Goal: Task Accomplishment & Management: Manage account settings

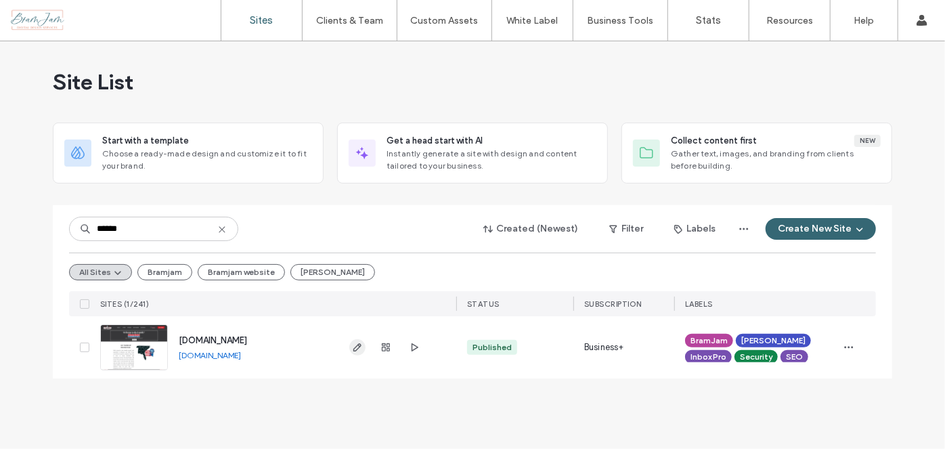
type input "******"
click at [355, 346] on use "button" at bounding box center [357, 347] width 8 height 8
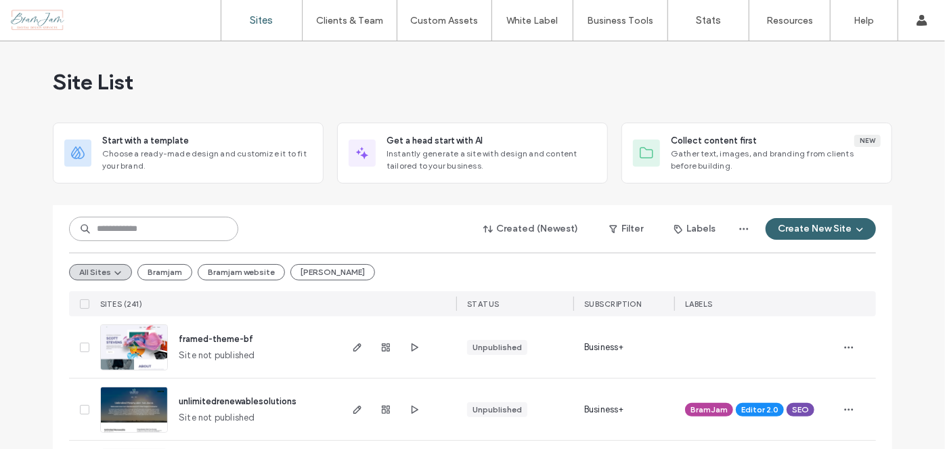
drag, startPoint x: 238, startPoint y: 232, endPoint x: 285, endPoint y: 227, distance: 46.9
click at [257, 230] on div "Created (Newest) Filter Labels Create New Site" at bounding box center [472, 229] width 807 height 26
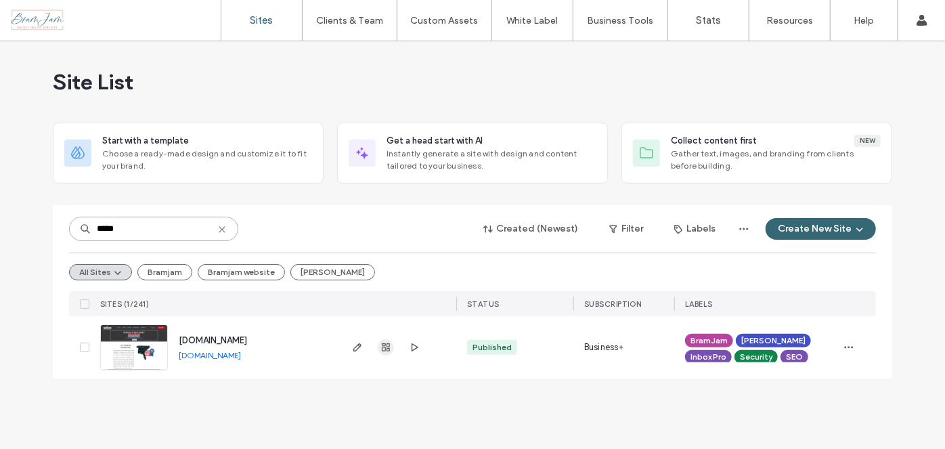
type input "*****"
click at [388, 342] on icon "button" at bounding box center [385, 347] width 11 height 11
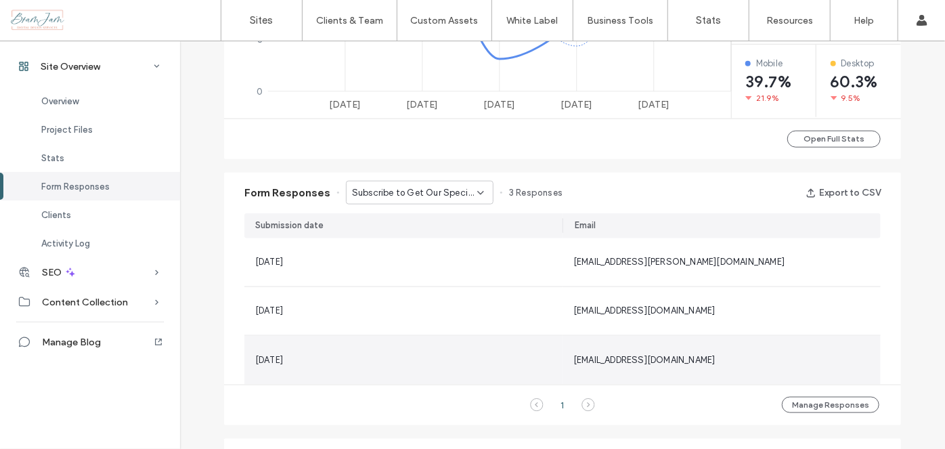
scroll to position [1108, 0]
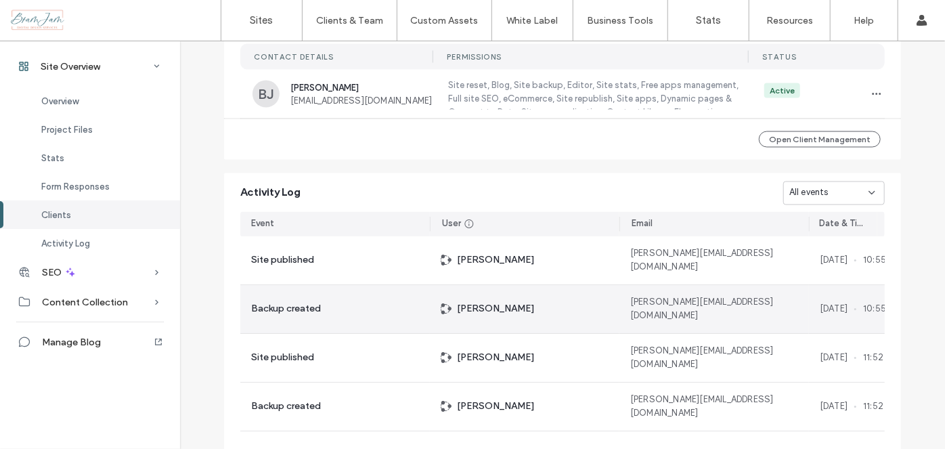
scroll to position [923, 0]
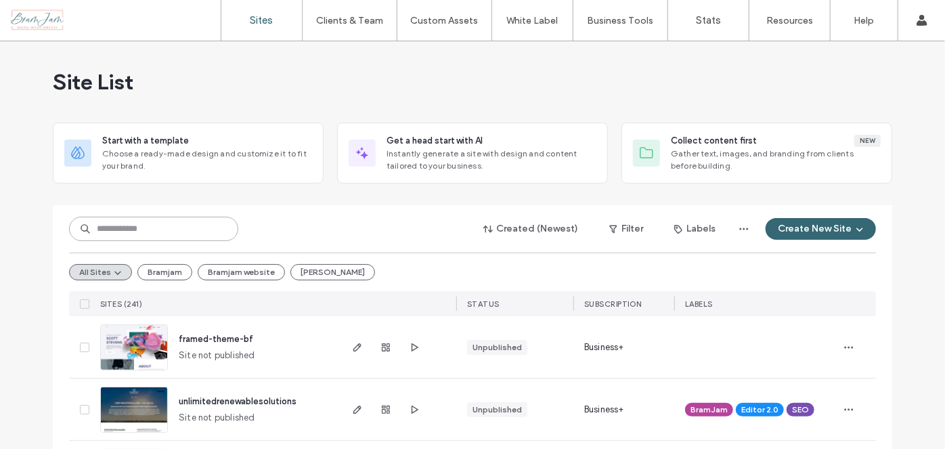
click at [153, 237] on input at bounding box center [153, 229] width 169 height 24
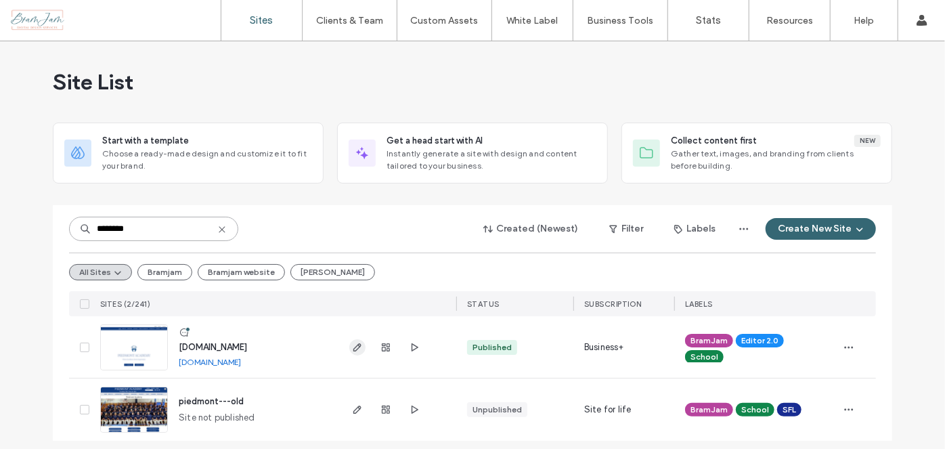
type input "********"
click at [352, 351] on icon "button" at bounding box center [357, 347] width 11 height 11
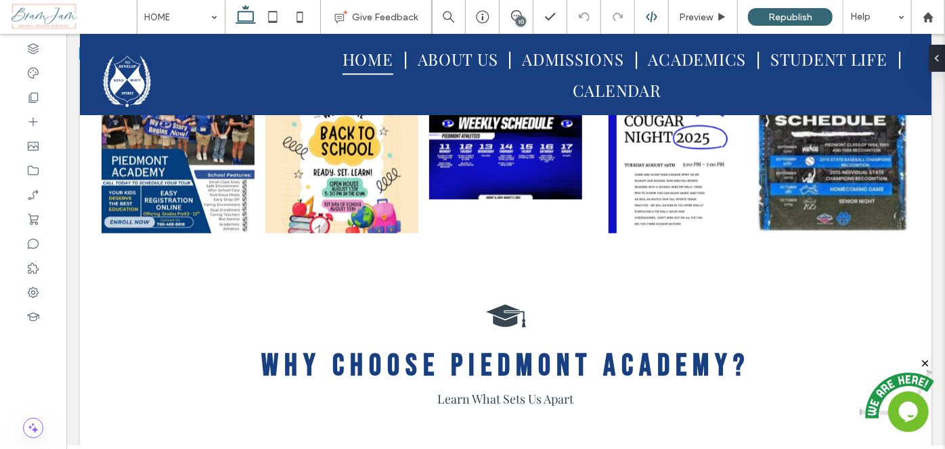
scroll to position [1169, 0]
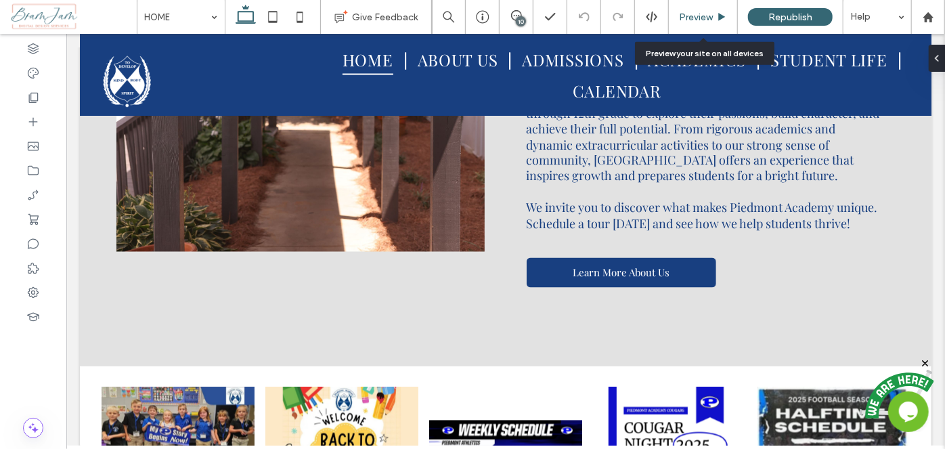
drag, startPoint x: 702, startPoint y: 14, endPoint x: 437, endPoint y: 24, distance: 264.9
click at [702, 14] on span "Preview" at bounding box center [696, 18] width 34 height 12
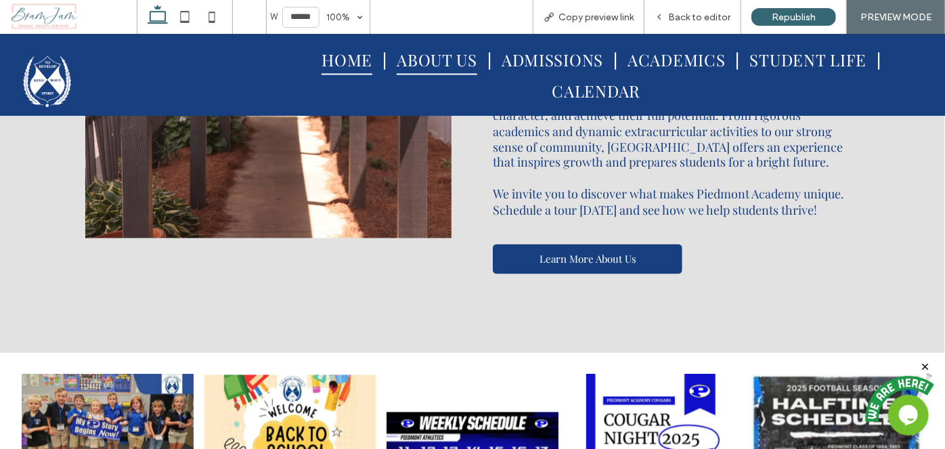
click at [477, 58] on link "ABOUT US" at bounding box center [437, 58] width 101 height 31
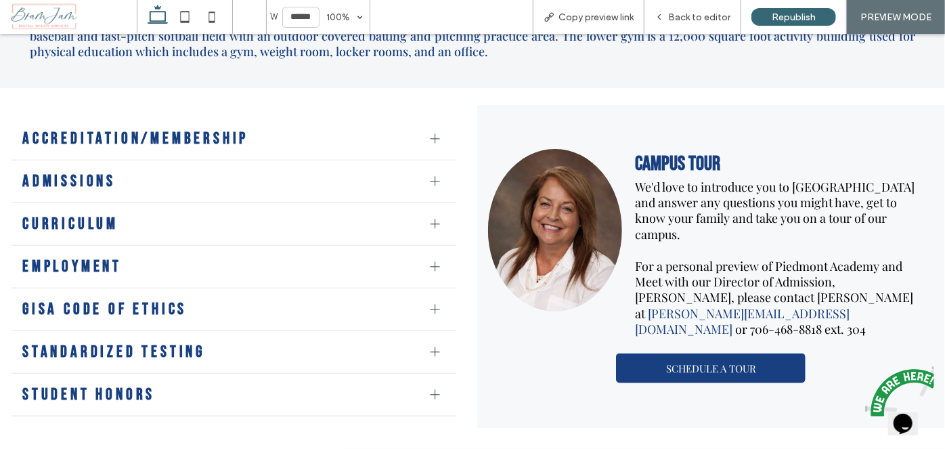
scroll to position [615, 0]
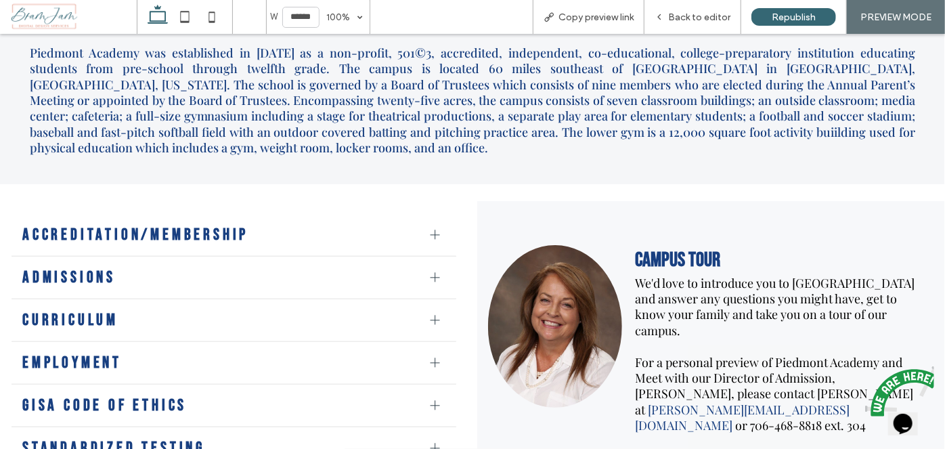
click at [435, 239] on div at bounding box center [435, 233] width 1 height 9
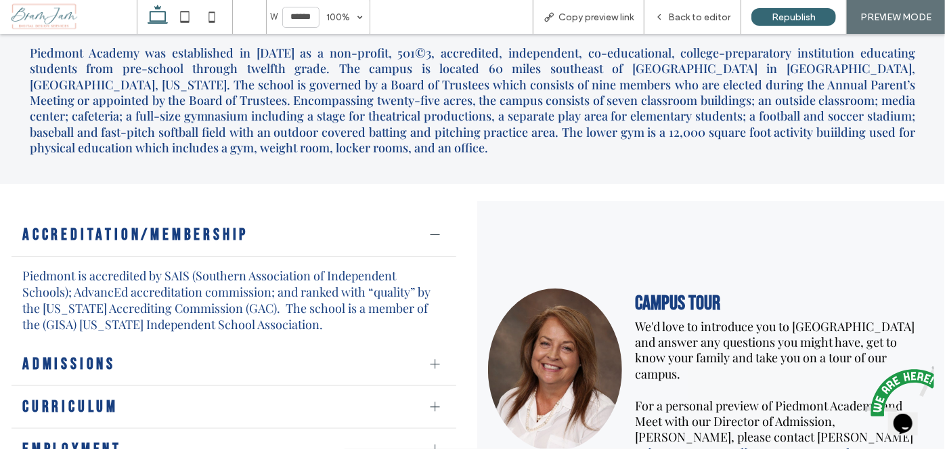
click at [435, 239] on div at bounding box center [435, 233] width 1 height 9
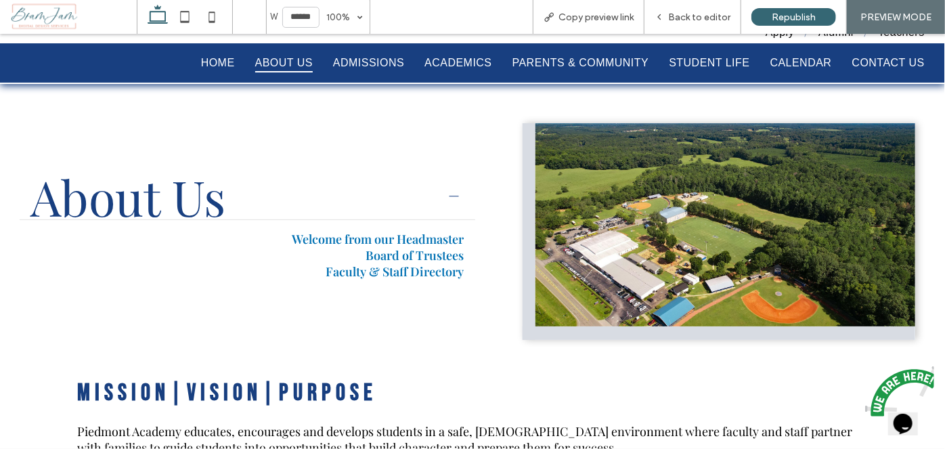
scroll to position [0, 0]
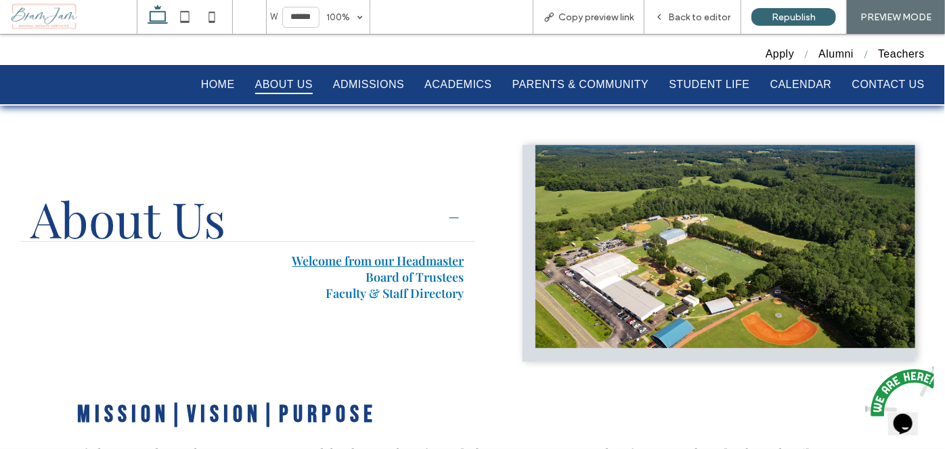
click at [410, 259] on link "Welcome from our Headmaster" at bounding box center [378, 260] width 172 height 16
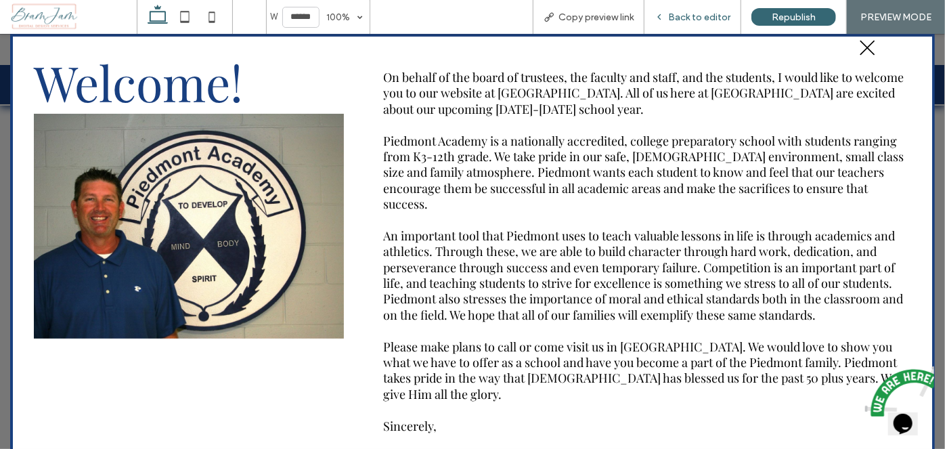
click at [721, 12] on span "Back to editor" at bounding box center [699, 18] width 62 height 12
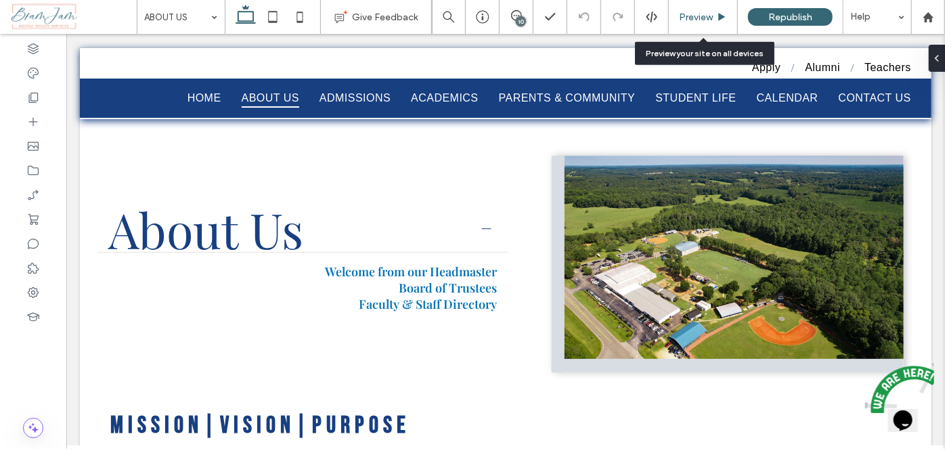
click at [702, 12] on span "Preview" at bounding box center [696, 18] width 34 height 12
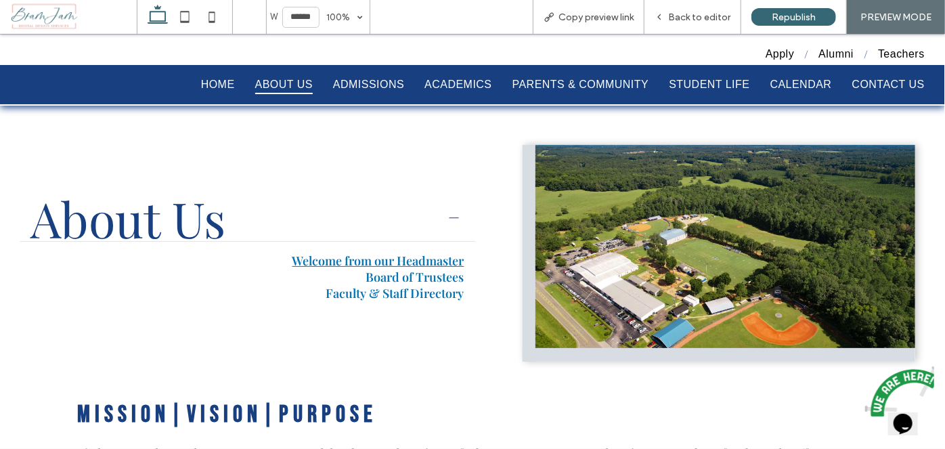
click at [422, 255] on link "Welcome from our Headmaster" at bounding box center [378, 260] width 172 height 16
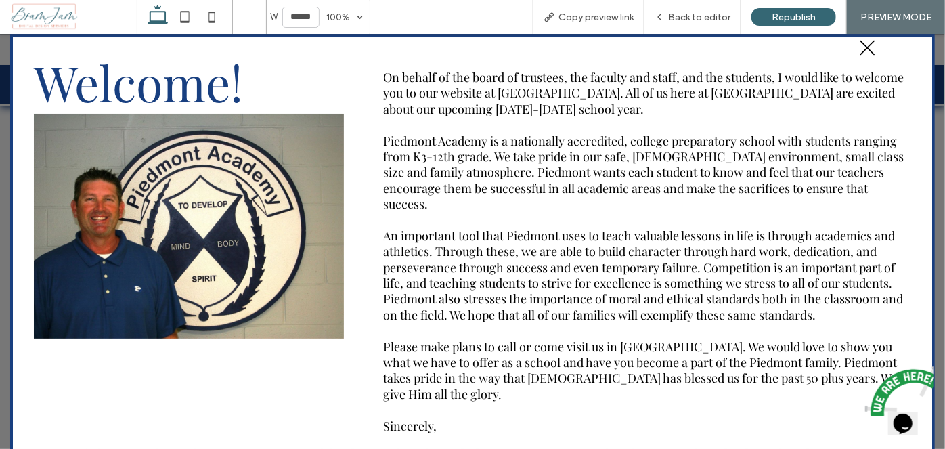
click at [864, 47] on icon at bounding box center [867, 47] width 22 height 22
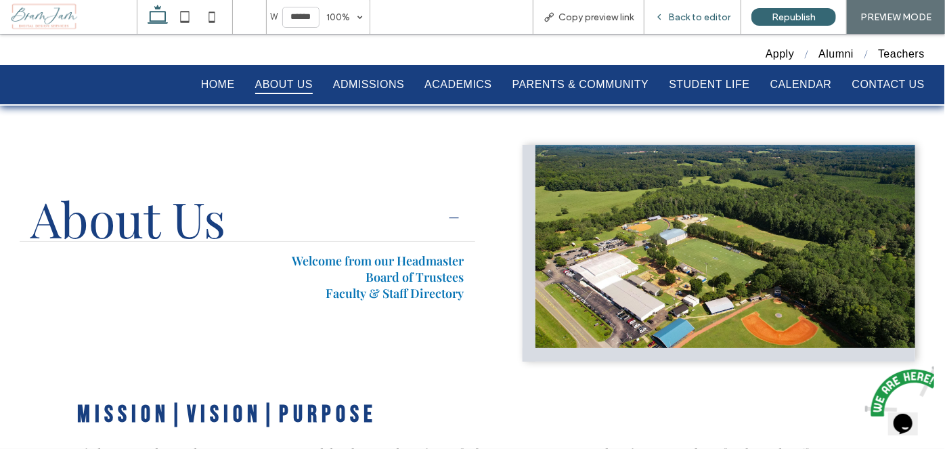
click at [707, 17] on span "Back to editor" at bounding box center [699, 18] width 62 height 12
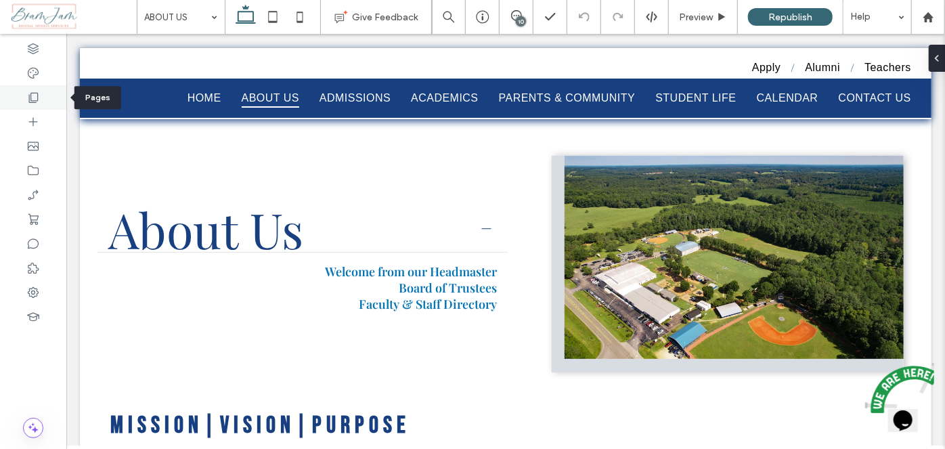
click at [23, 102] on div at bounding box center [33, 97] width 66 height 24
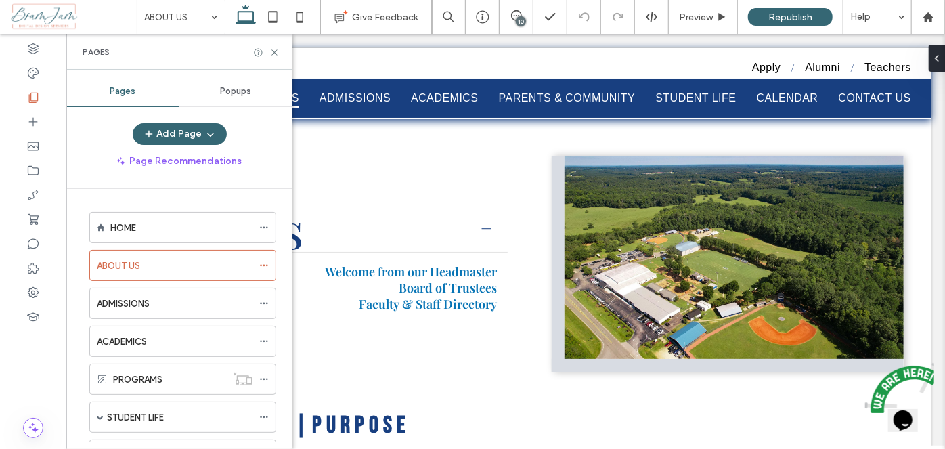
click at [233, 91] on span "Popups" at bounding box center [236, 91] width 31 height 11
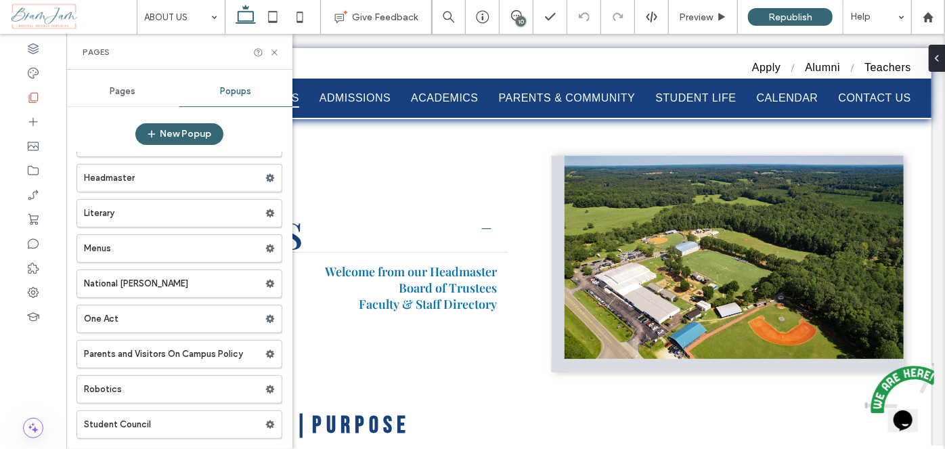
scroll to position [431, 0]
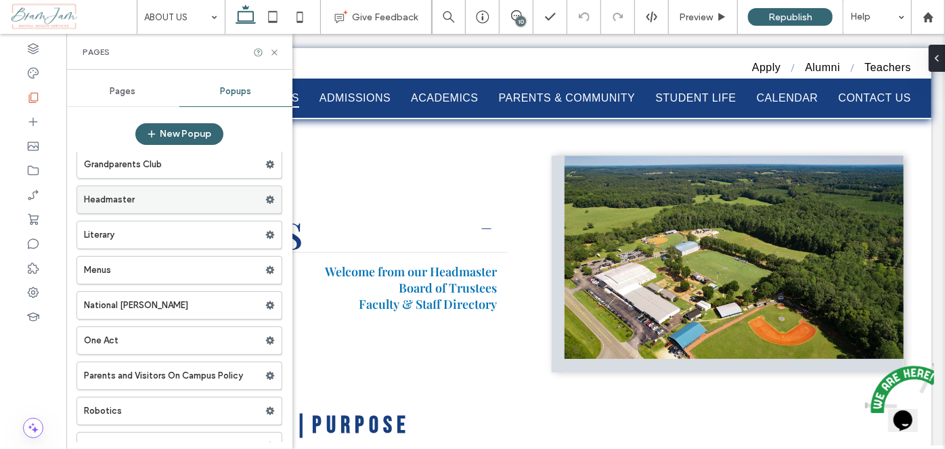
click at [204, 202] on label "Headmaster" at bounding box center [174, 199] width 181 height 27
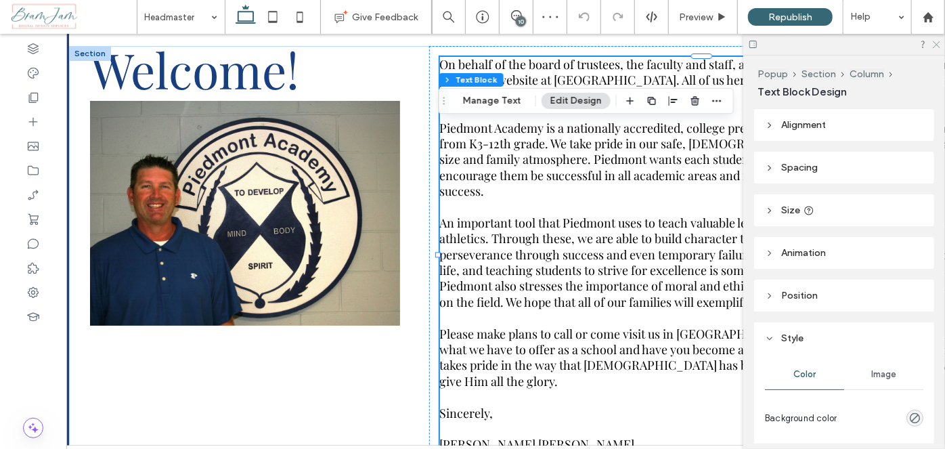
click at [936, 45] on icon at bounding box center [935, 43] width 9 height 9
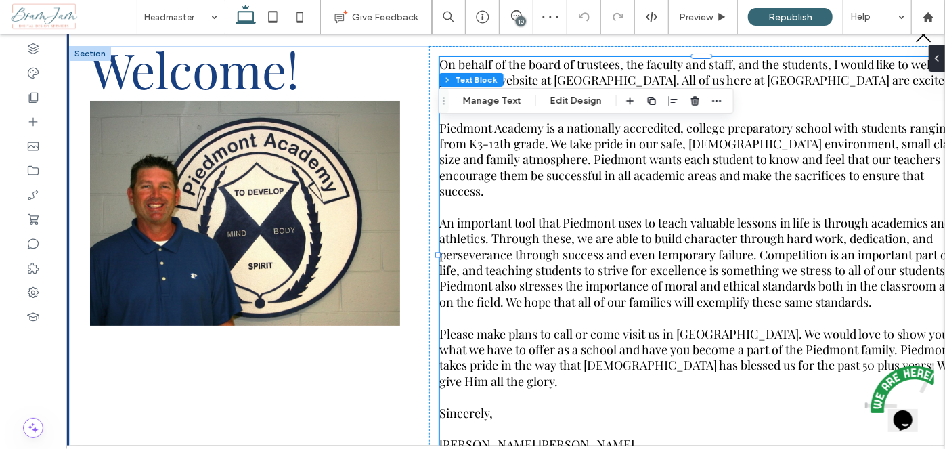
click at [739, 93] on p "On behalf of the board of trustees, the faculty and staff, and the students, I …" at bounding box center [702, 79] width 527 height 47
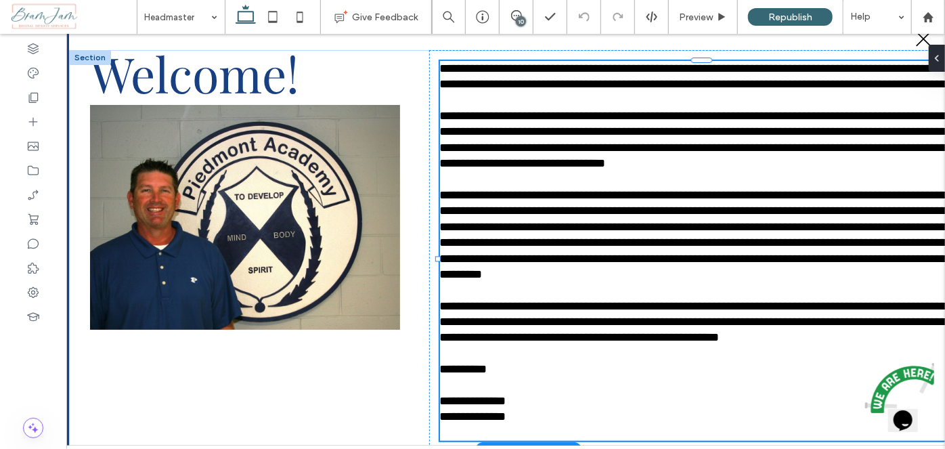
type input "**********"
type input "**"
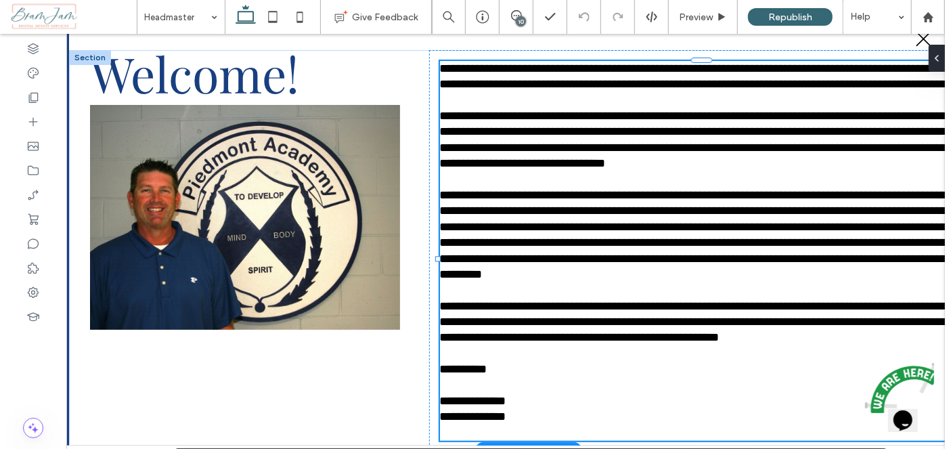
scroll to position [0, 19]
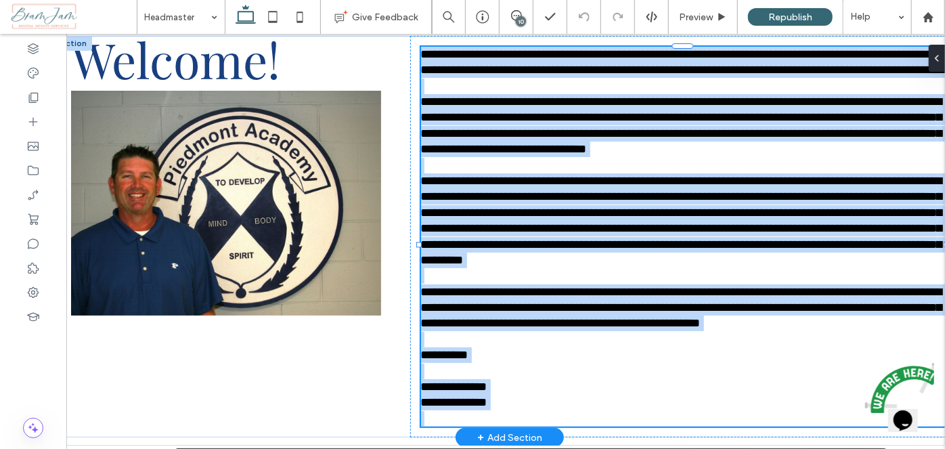
click at [571, 75] on span "**********" at bounding box center [683, 61] width 526 height 28
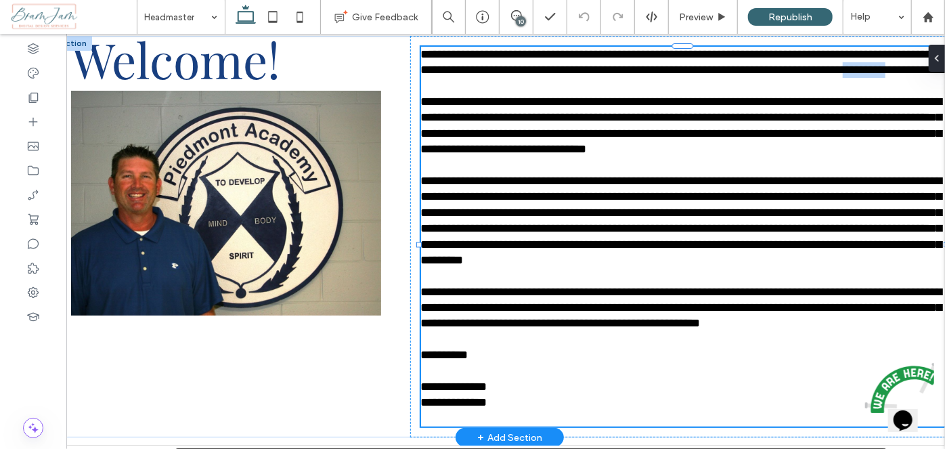
drag, startPoint x: 553, startPoint y: 85, endPoint x: 500, endPoint y: 87, distance: 52.8
click at [500, 75] on span "**********" at bounding box center [683, 61] width 526 height 28
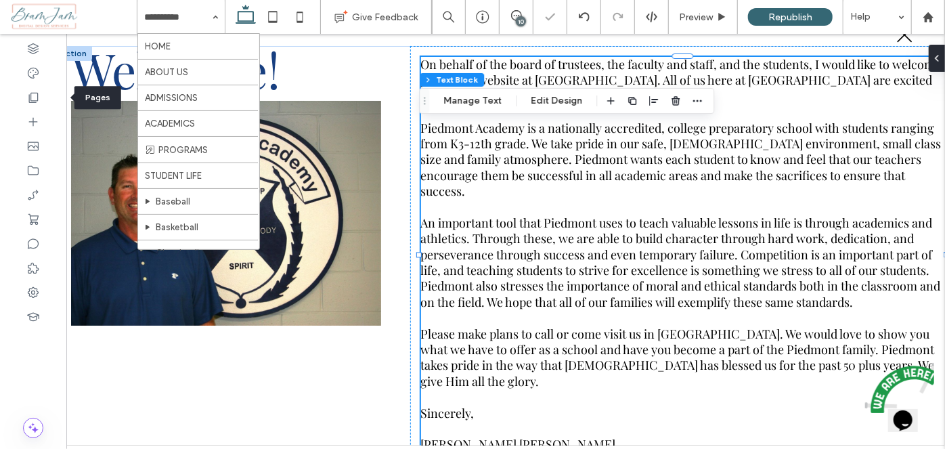
click at [755, 95] on p "On behalf of the board of trustees, the faculty and staff, and the students, I …" at bounding box center [683, 79] width 527 height 47
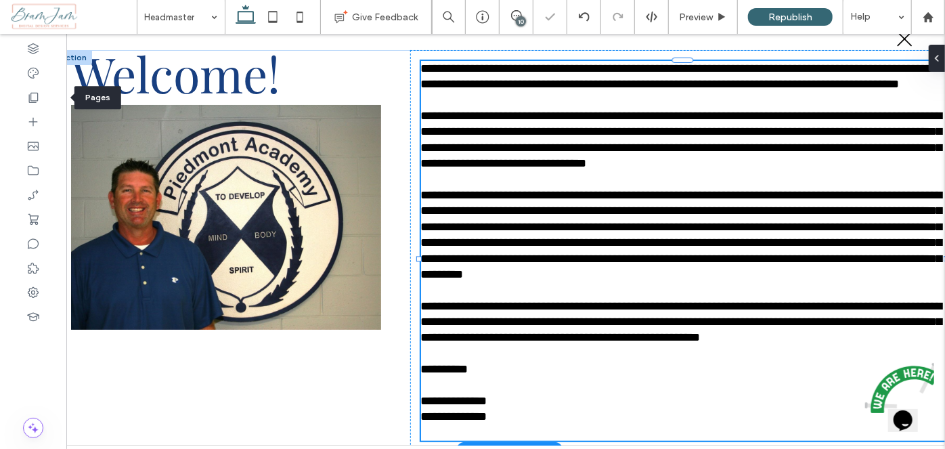
scroll to position [14, 0]
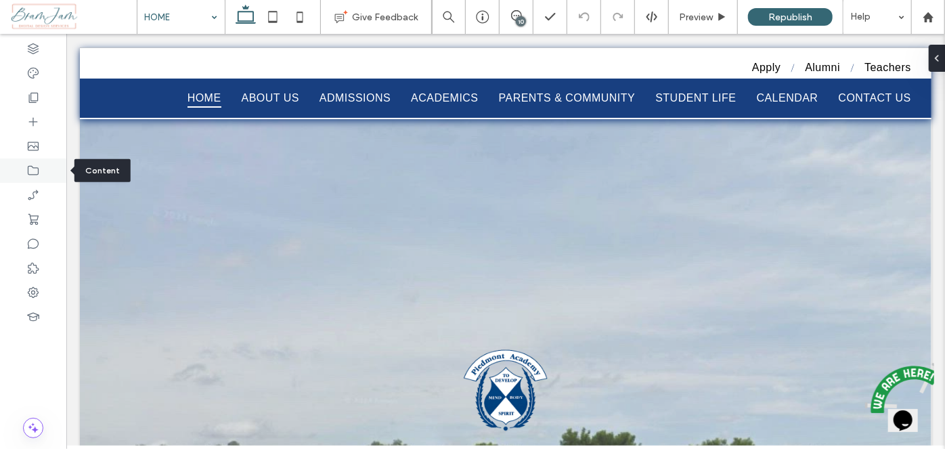
click at [44, 162] on div at bounding box center [33, 170] width 66 height 24
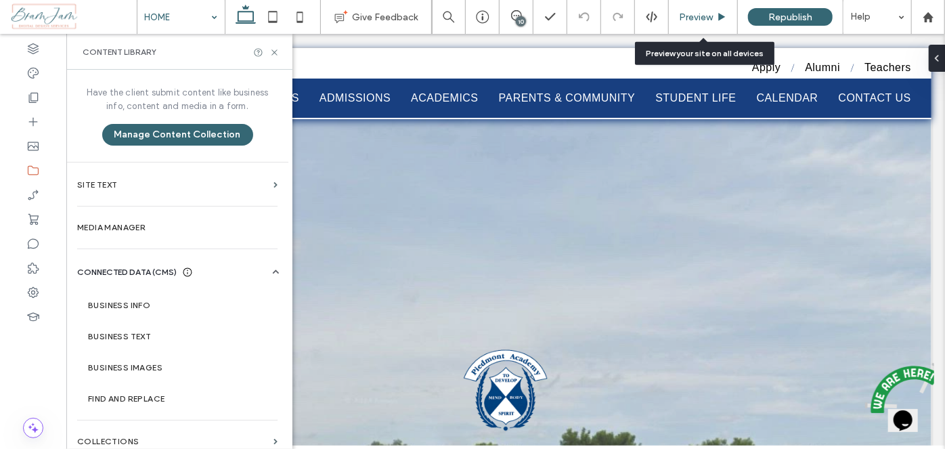
click at [691, 23] on div "Preview" at bounding box center [703, 17] width 69 height 34
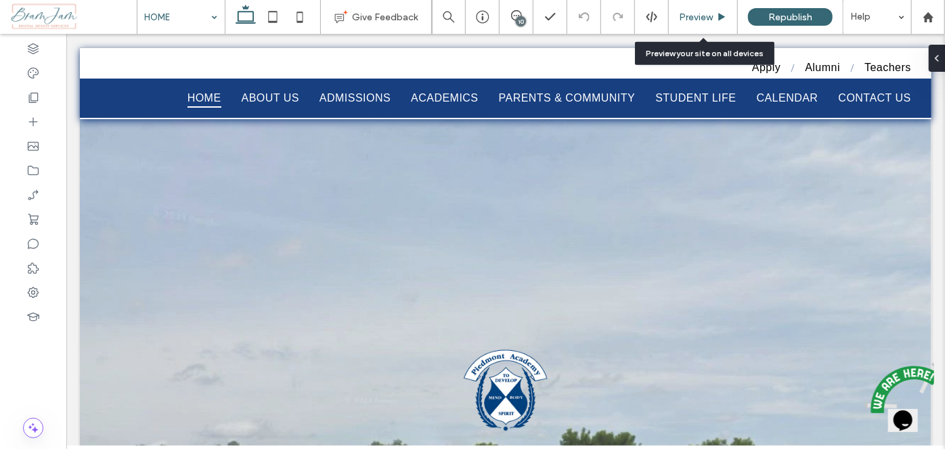
click at [693, 20] on span "Preview" at bounding box center [696, 18] width 34 height 12
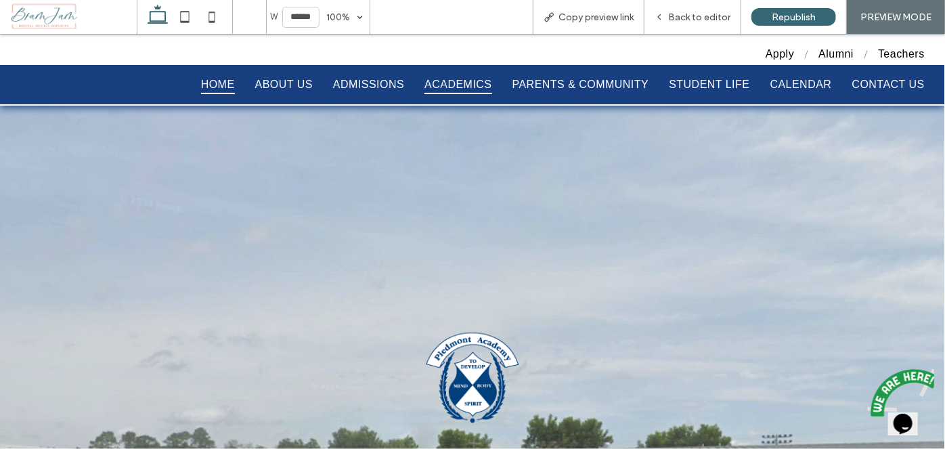
click at [472, 75] on span "ACADEMICS" at bounding box center [457, 83] width 67 height 19
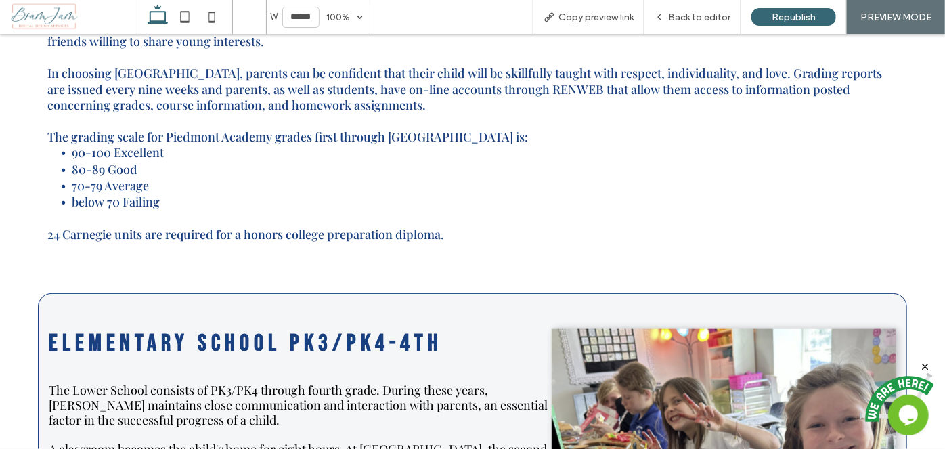
scroll to position [799, 0]
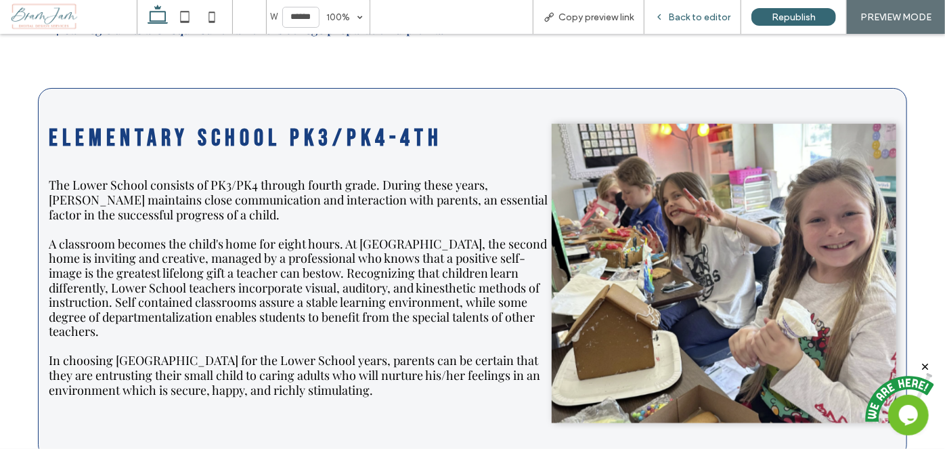
click at [680, 22] on div "Back to editor" at bounding box center [692, 17] width 97 height 34
click at [691, 16] on span "Back to editor" at bounding box center [699, 18] width 62 height 12
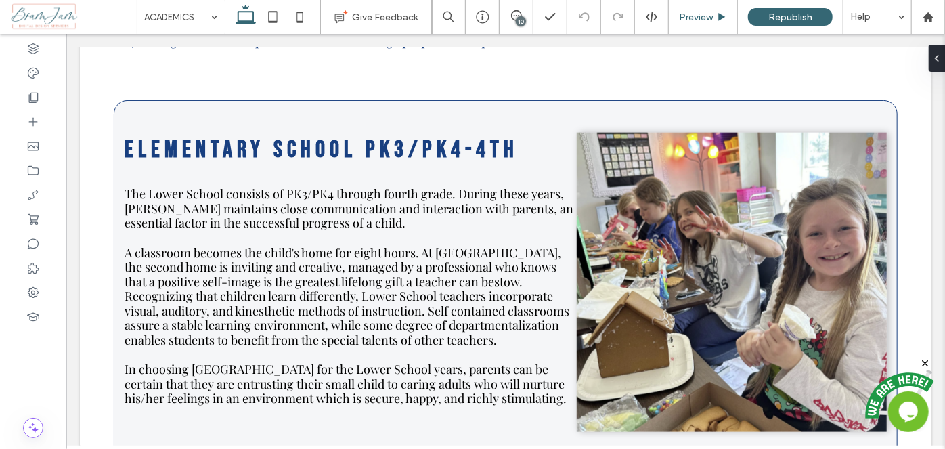
scroll to position [797, 0]
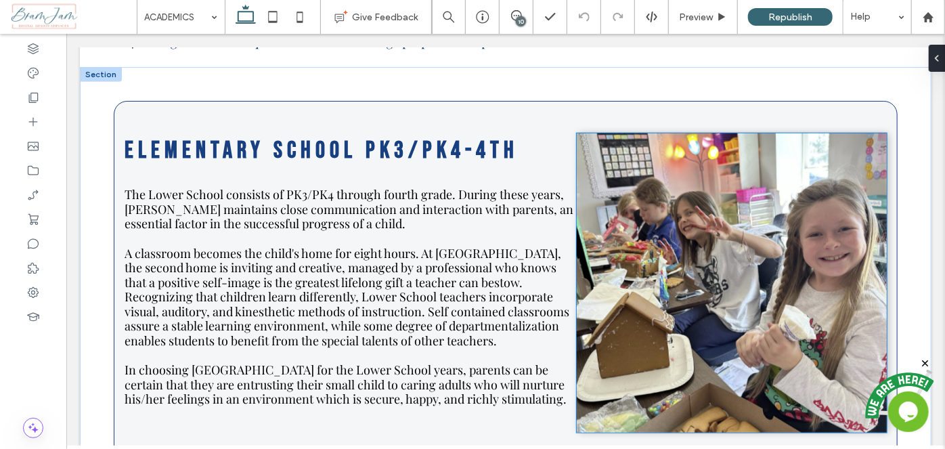
click at [748, 254] on img at bounding box center [731, 282] width 310 height 299
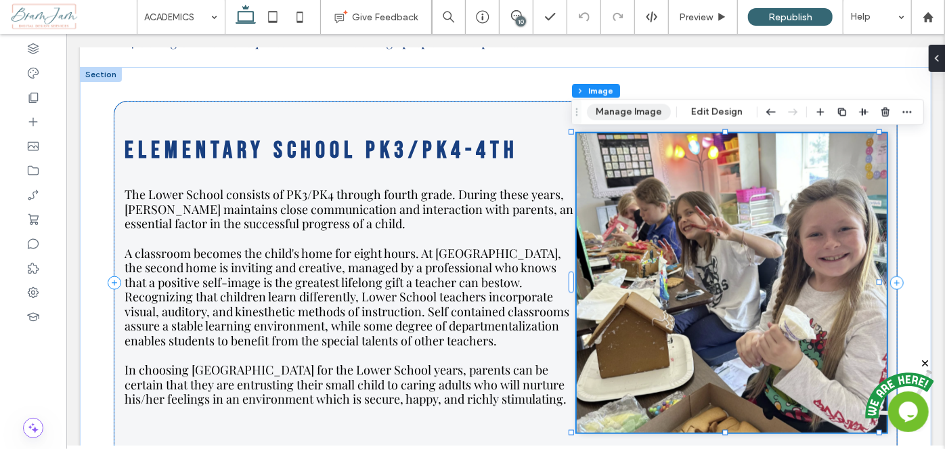
click at [649, 110] on button "Manage Image" at bounding box center [629, 112] width 84 height 16
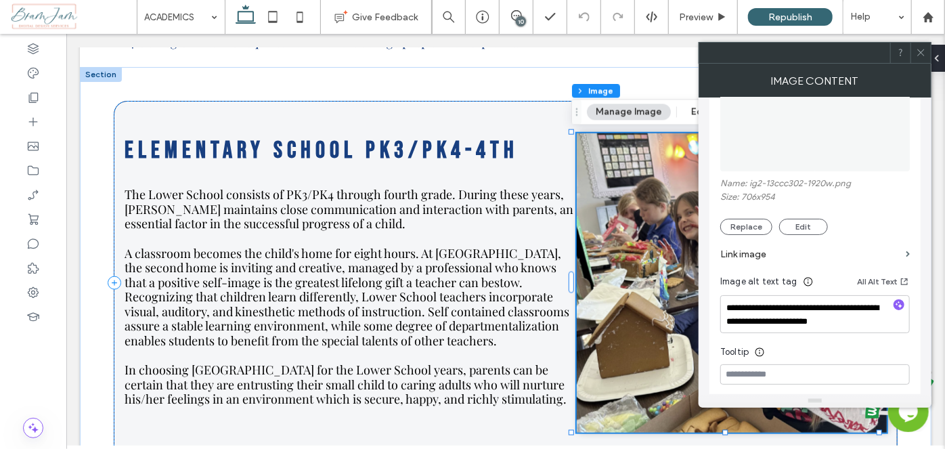
scroll to position [123, 0]
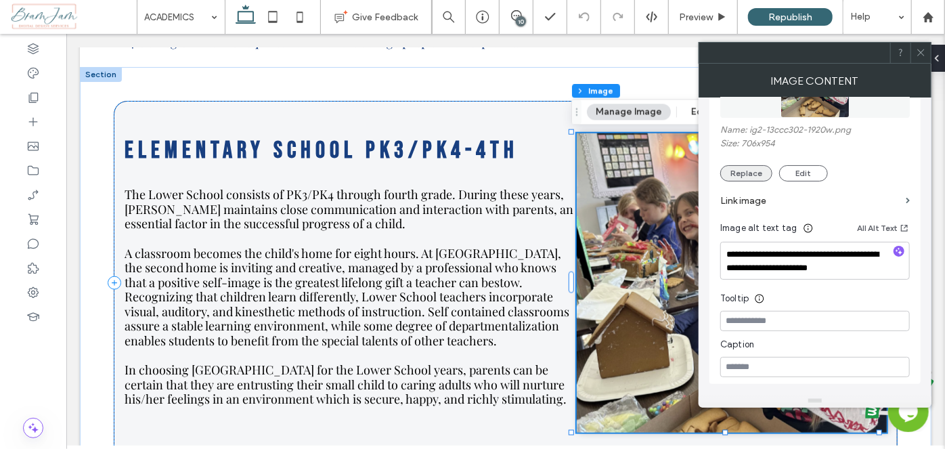
click at [740, 171] on button "Replace" at bounding box center [746, 173] width 52 height 16
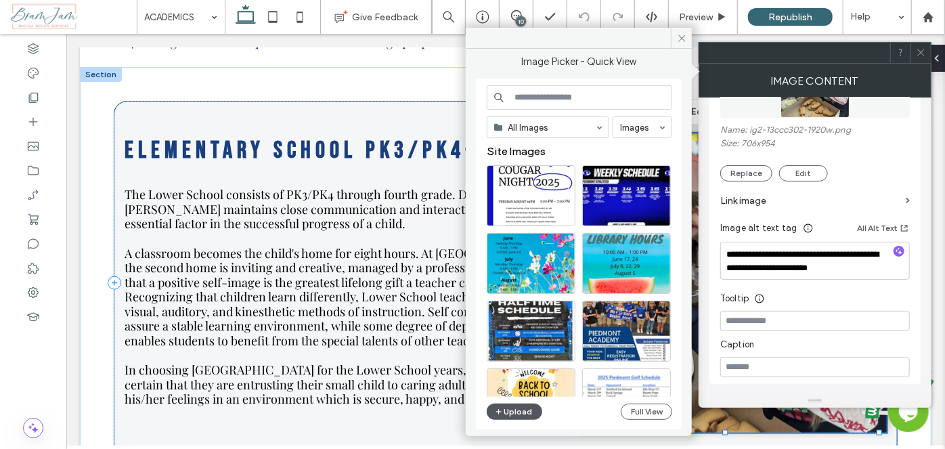
click at [532, 412] on button "Upload" at bounding box center [515, 411] width 56 height 16
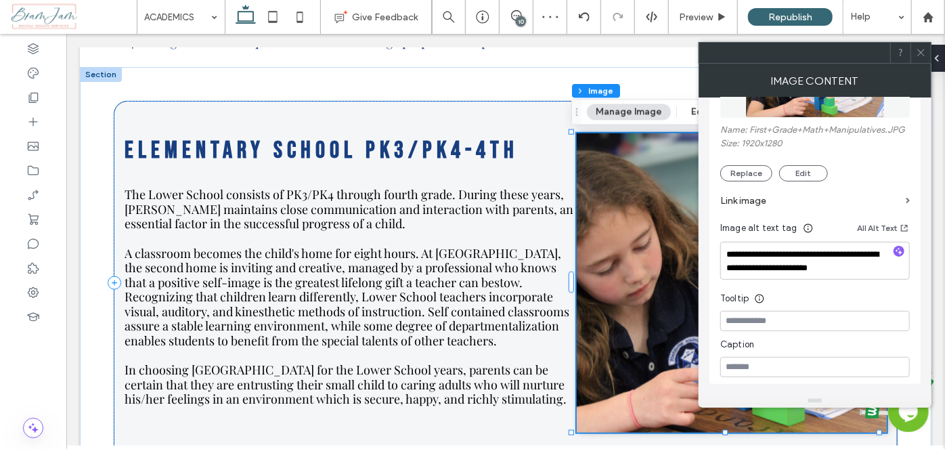
click at [920, 53] on icon at bounding box center [921, 52] width 10 height 10
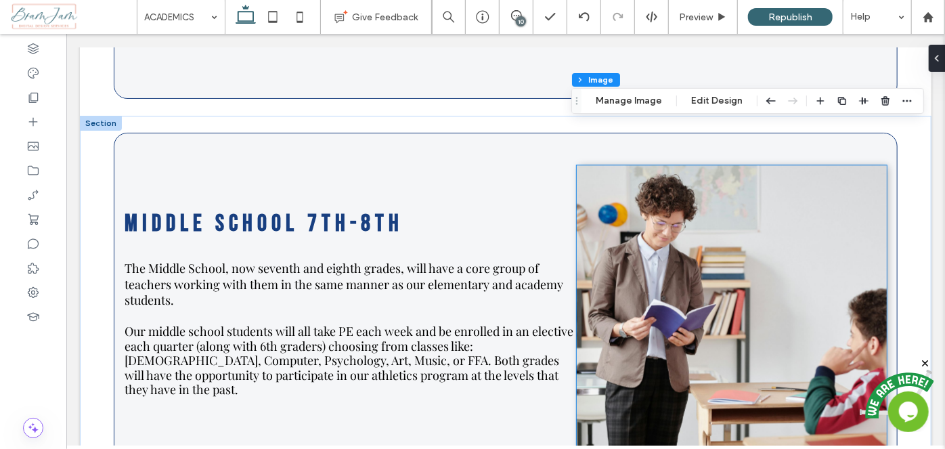
scroll to position [1782, 0]
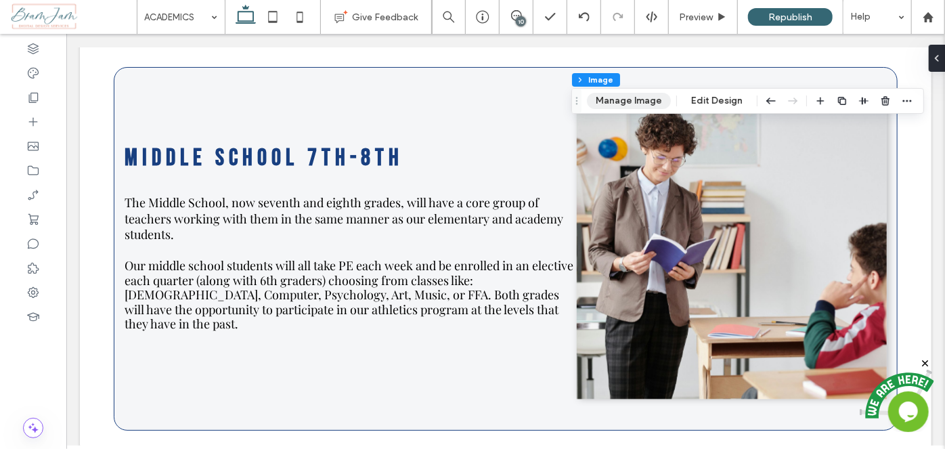
click at [621, 106] on button "Manage Image" at bounding box center [629, 101] width 84 height 16
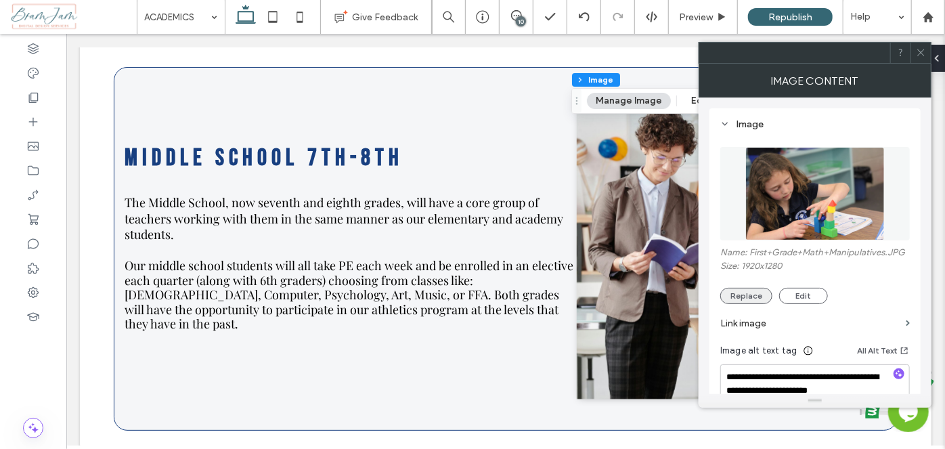
click at [731, 292] on button "Replace" at bounding box center [746, 296] width 52 height 16
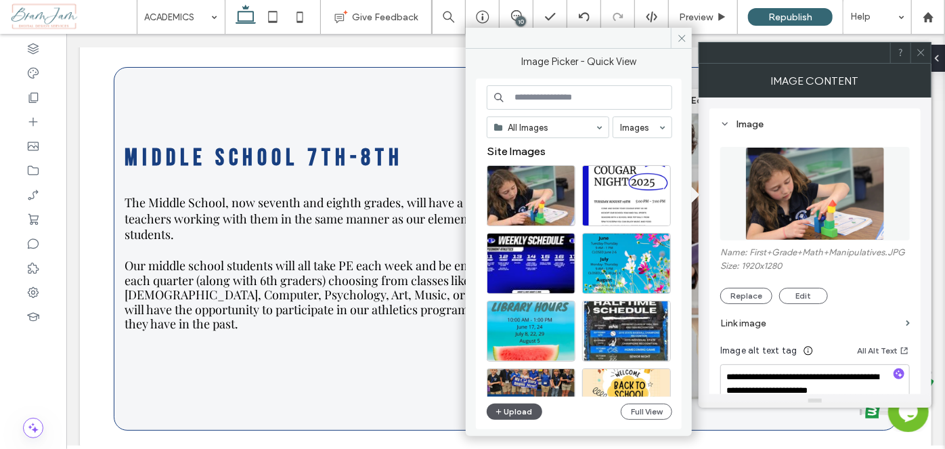
click at [523, 405] on button "Upload" at bounding box center [515, 411] width 56 height 16
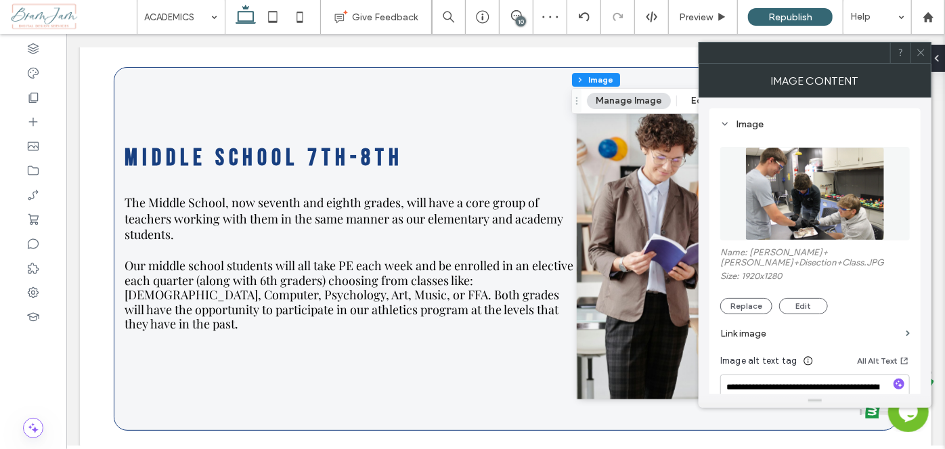
click at [923, 54] on use at bounding box center [920, 52] width 7 height 7
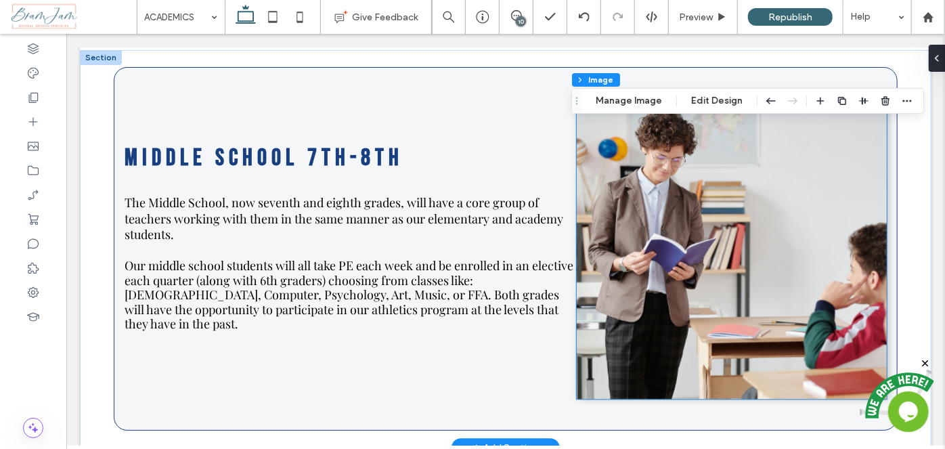
click at [665, 238] on img at bounding box center [731, 248] width 310 height 299
click at [720, 253] on img at bounding box center [731, 248] width 310 height 299
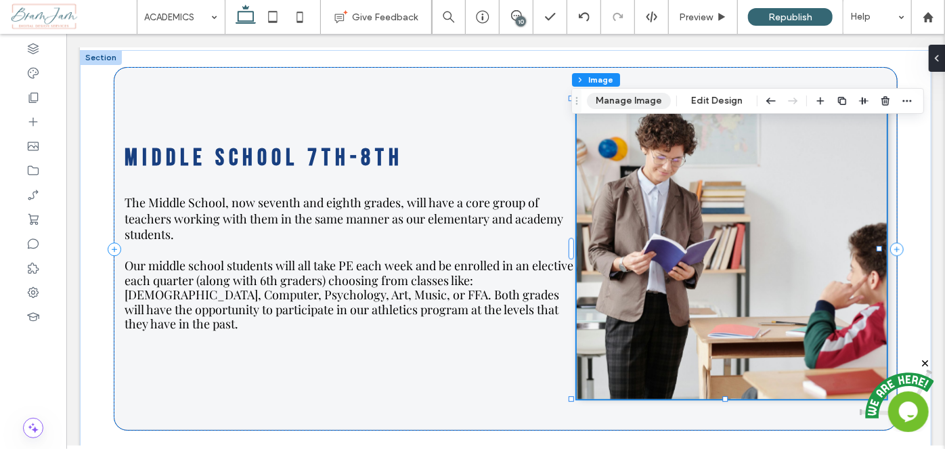
click at [619, 102] on button "Manage Image" at bounding box center [629, 101] width 84 height 16
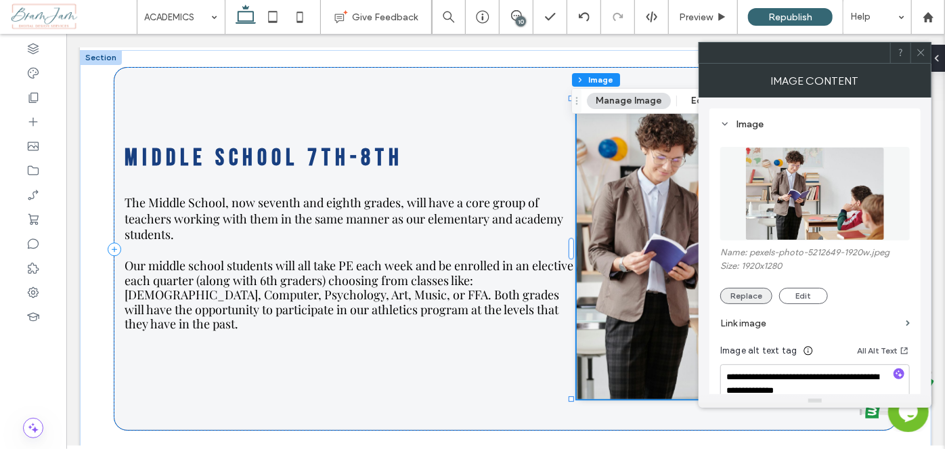
click at [749, 291] on button "Replace" at bounding box center [746, 296] width 52 height 16
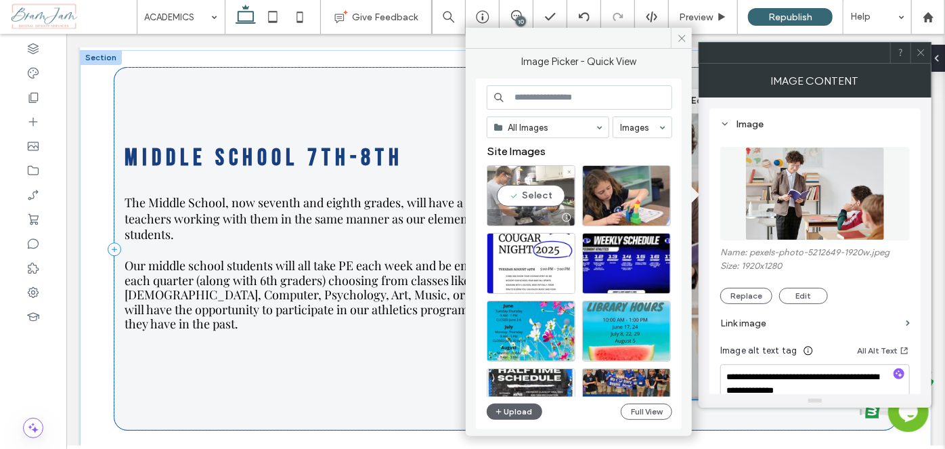
click at [539, 202] on div "Select" at bounding box center [531, 195] width 89 height 61
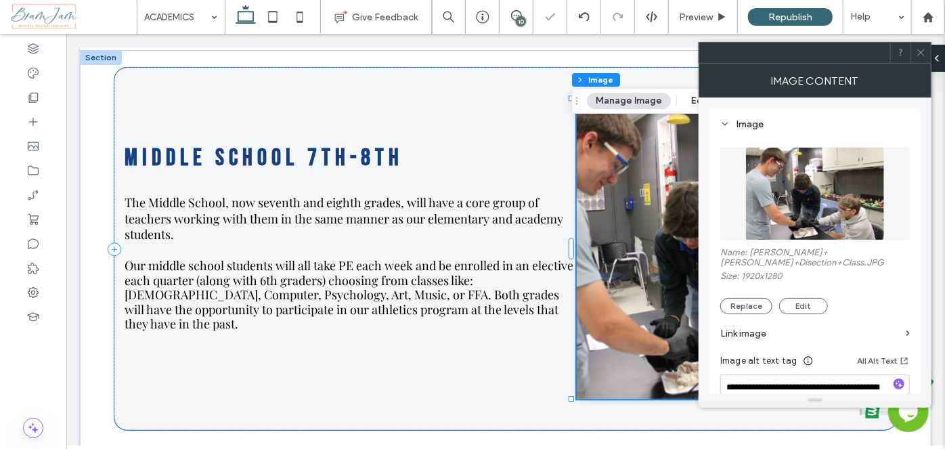
click at [923, 60] on span at bounding box center [921, 53] width 10 height 20
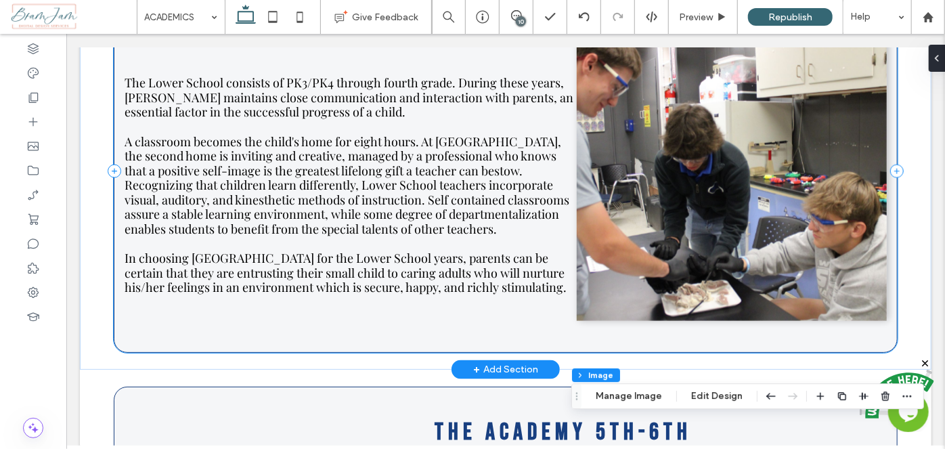
scroll to position [797, 0]
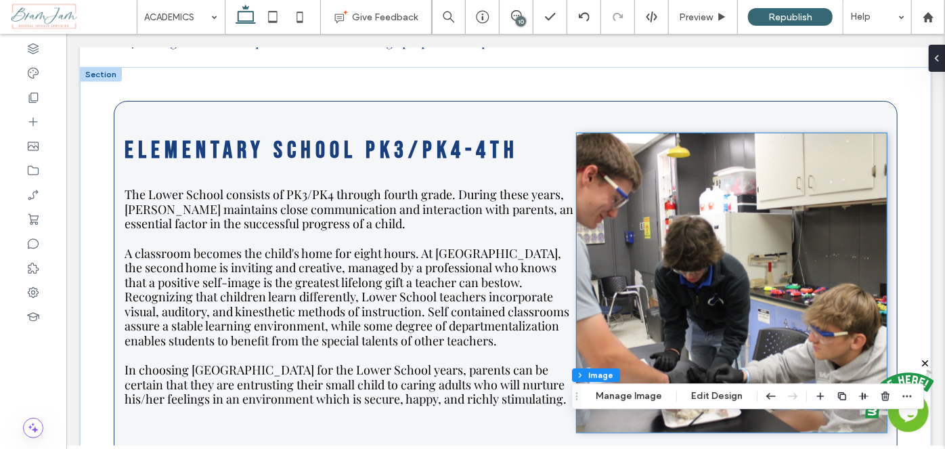
click at [688, 267] on img at bounding box center [731, 282] width 310 height 299
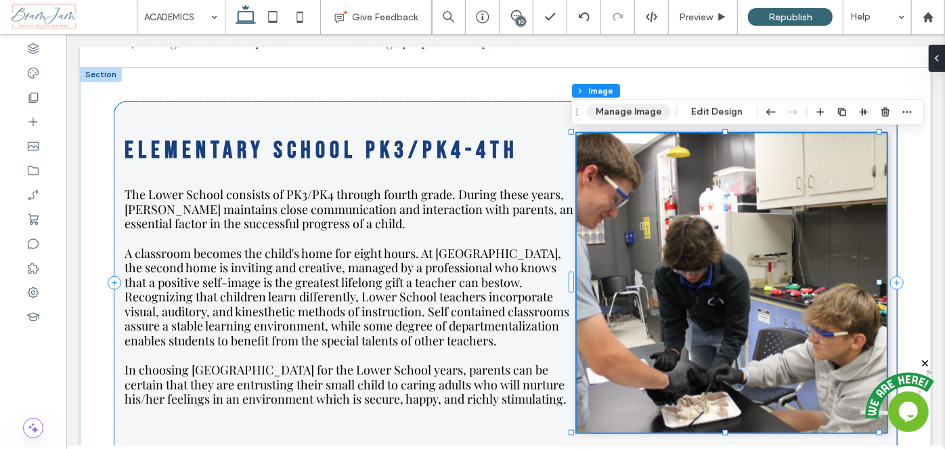
click at [644, 111] on button "Manage Image" at bounding box center [629, 112] width 84 height 16
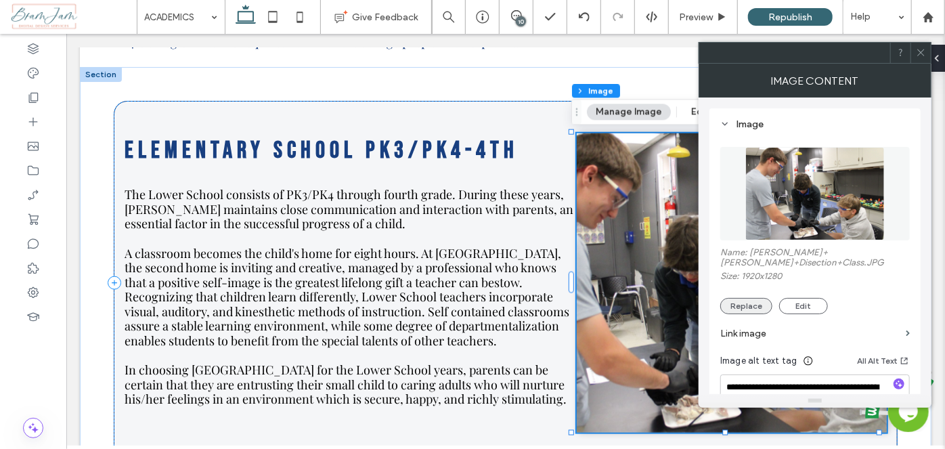
click at [745, 298] on button "Replace" at bounding box center [746, 306] width 52 height 16
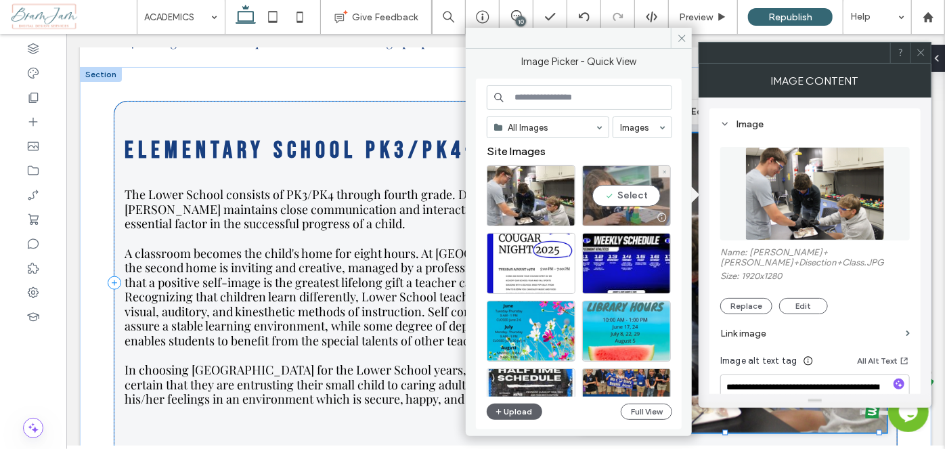
click at [625, 184] on div "Select" at bounding box center [626, 195] width 89 height 61
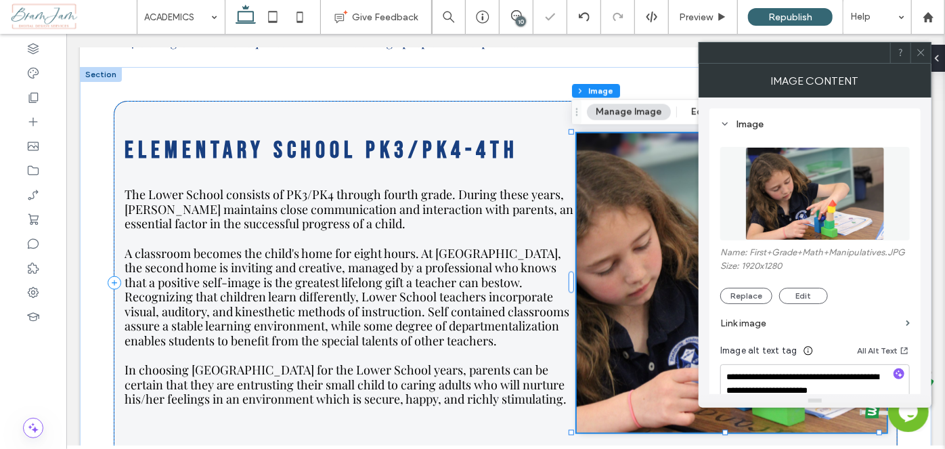
click at [919, 58] on span at bounding box center [921, 53] width 10 height 20
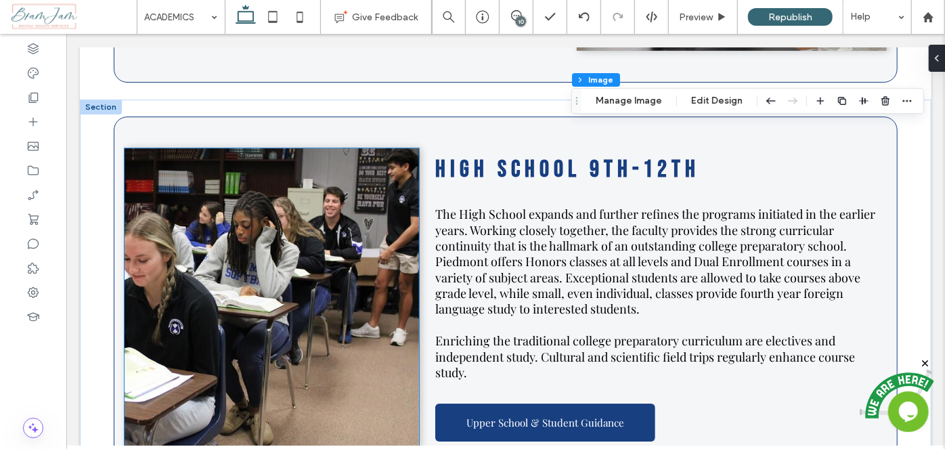
scroll to position [2151, 0]
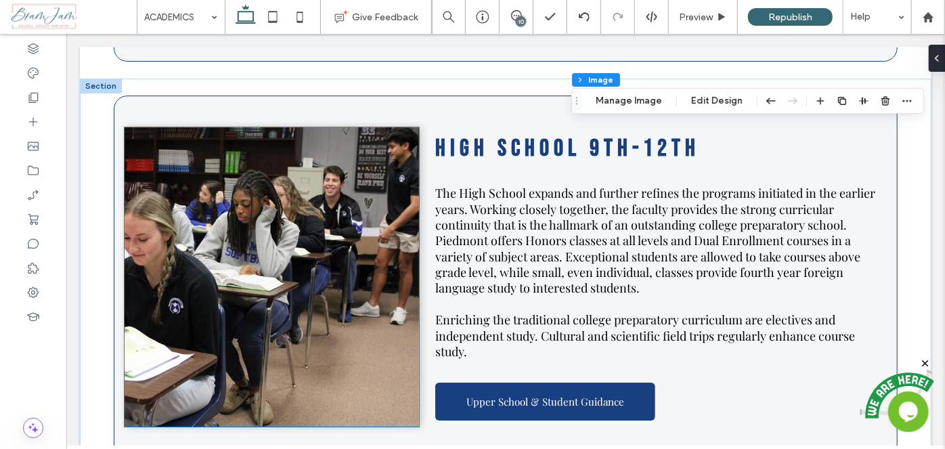
click at [295, 238] on img at bounding box center [271, 276] width 294 height 299
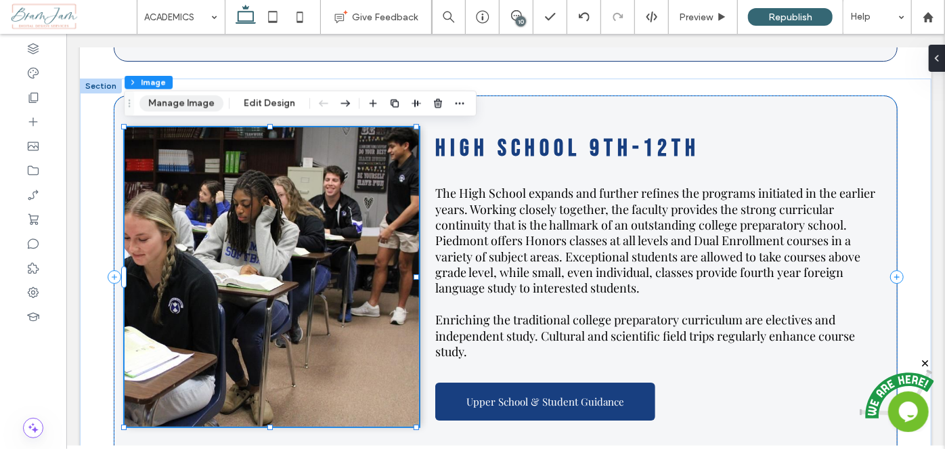
click at [195, 97] on button "Manage Image" at bounding box center [181, 103] width 84 height 16
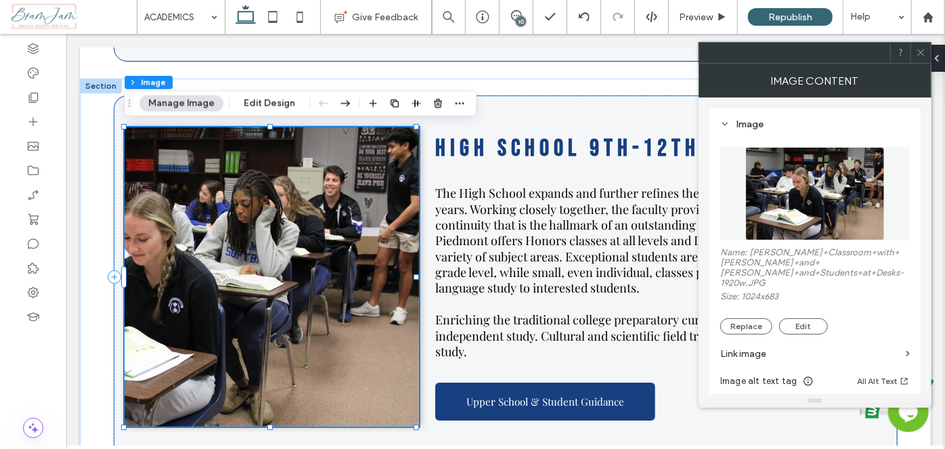
click at [720, 318] on div "Replace Edit" at bounding box center [815, 326] width 190 height 16
click at [737, 318] on button "Replace" at bounding box center [746, 326] width 52 height 16
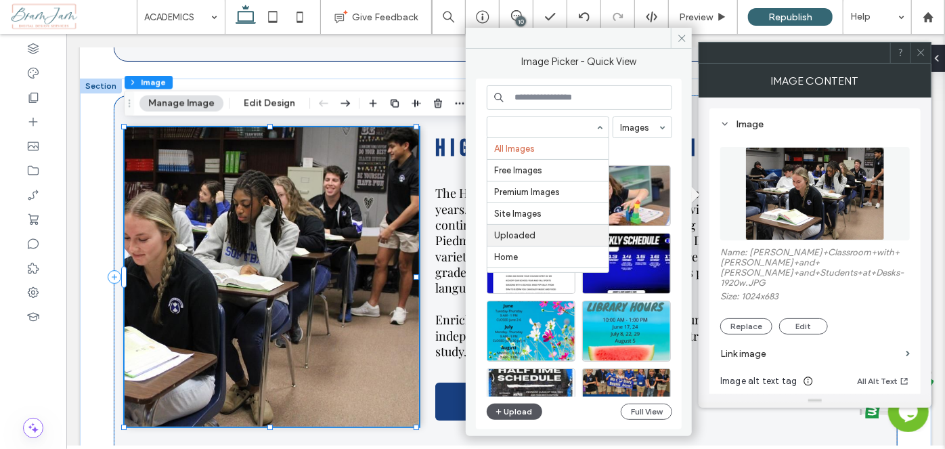
click at [507, 416] on button "Upload" at bounding box center [515, 411] width 56 height 16
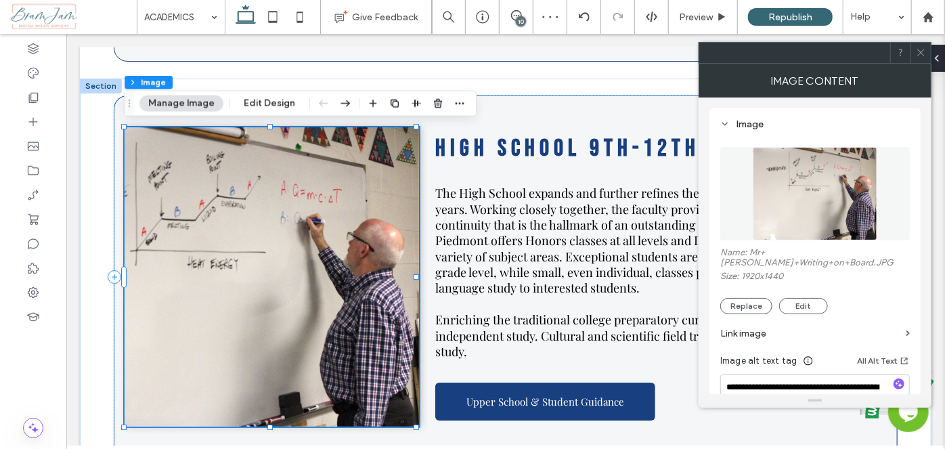
click at [925, 51] on icon at bounding box center [921, 52] width 10 height 10
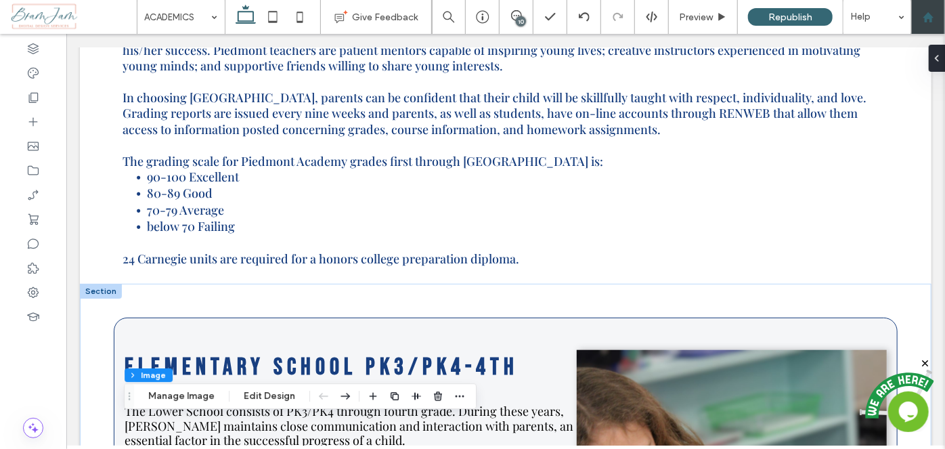
scroll to position [490, 0]
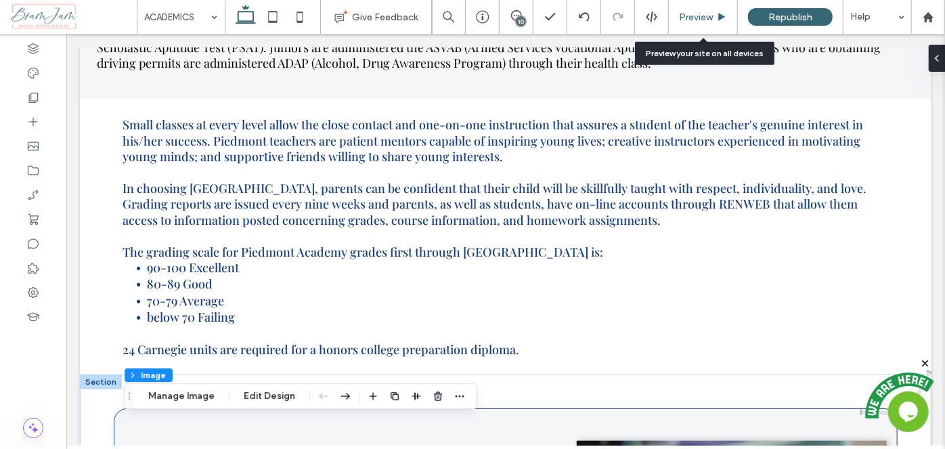
click at [696, 9] on div "Preview" at bounding box center [703, 17] width 69 height 34
click at [698, 18] on span "Preview" at bounding box center [696, 18] width 34 height 12
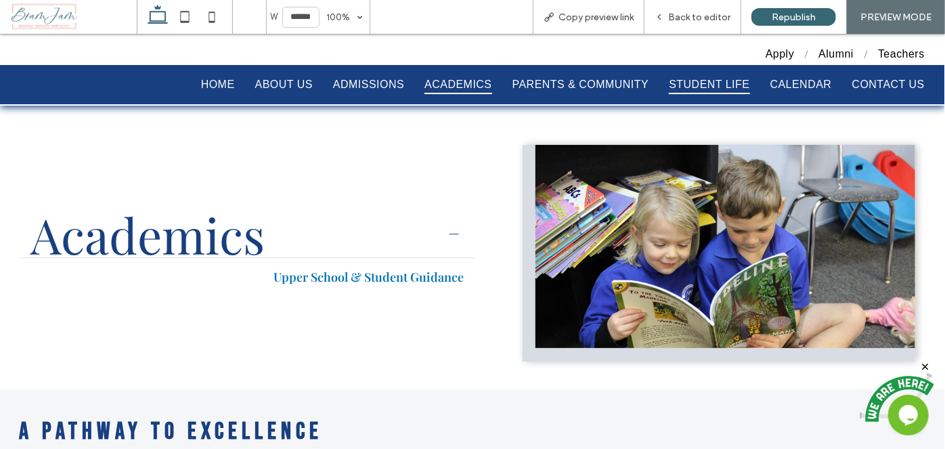
click at [701, 89] on span "STUDENT LIFE" at bounding box center [709, 83] width 81 height 19
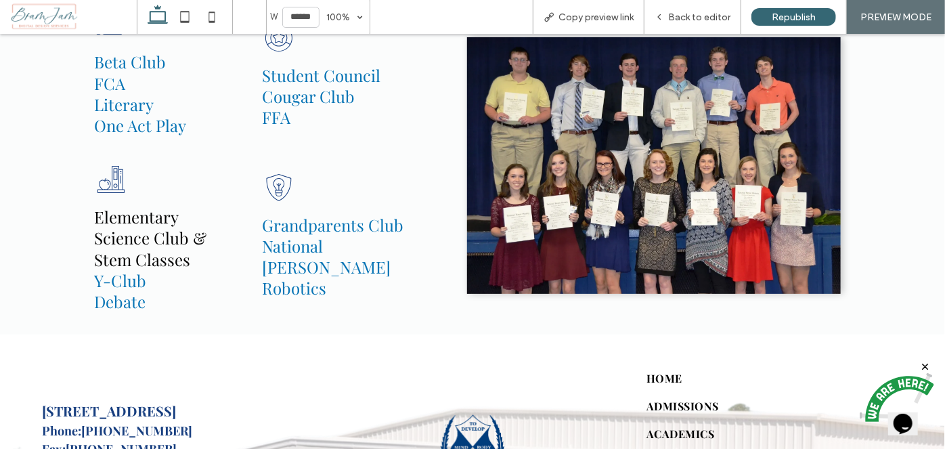
scroll to position [1476, 0]
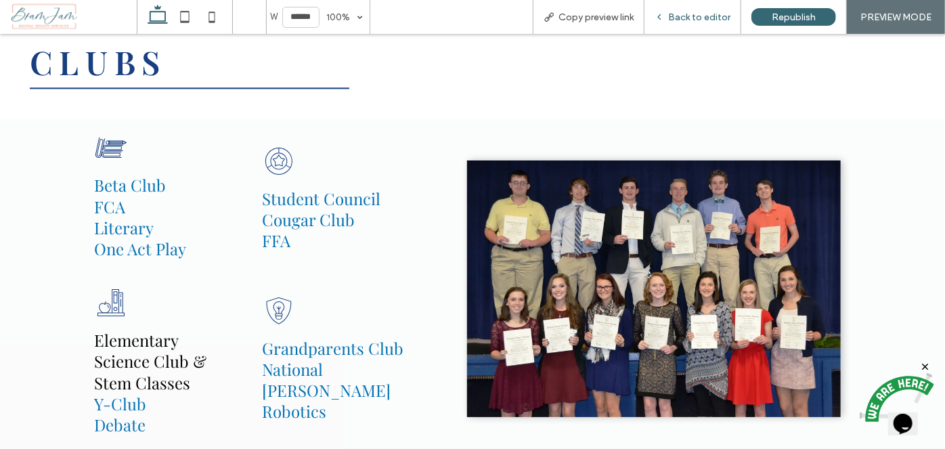
click at [724, 14] on span "Back to editor" at bounding box center [699, 18] width 62 height 12
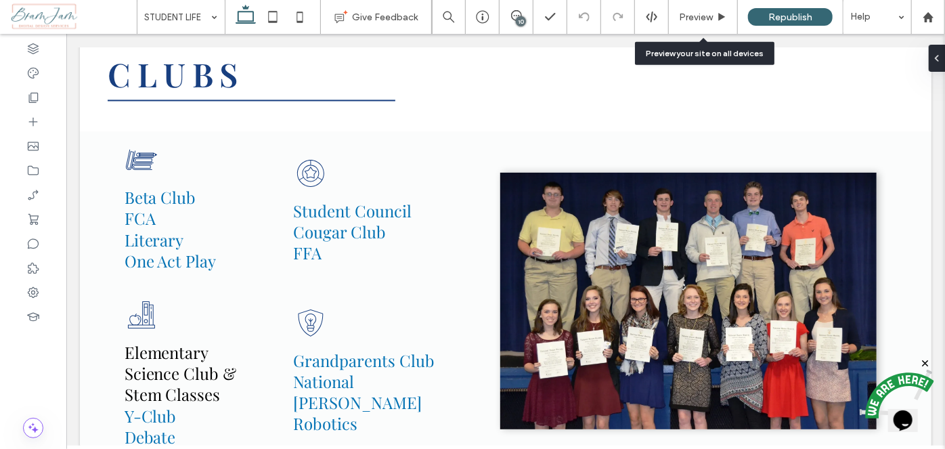
scroll to position [1474, 0]
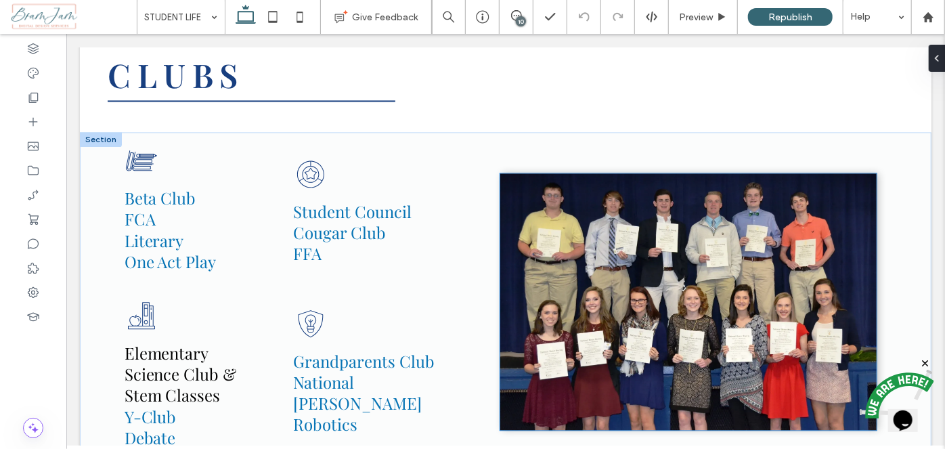
click at [723, 315] on img at bounding box center [688, 301] width 376 height 257
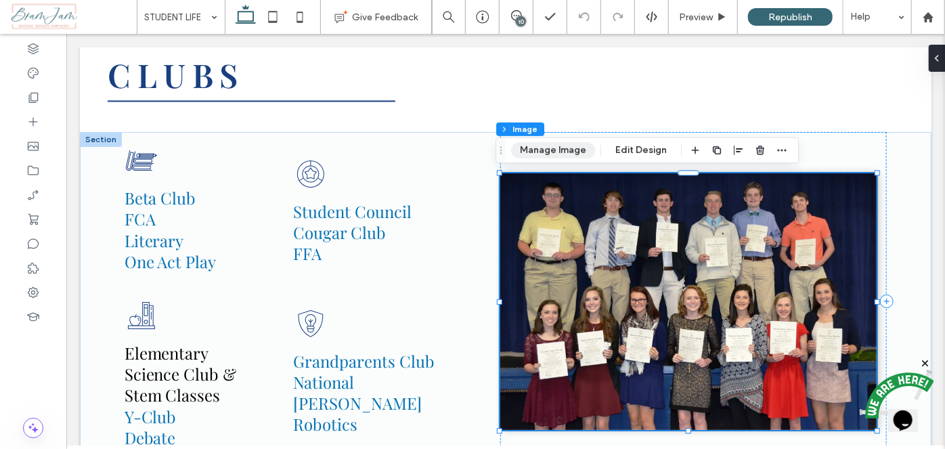
click at [570, 150] on button "Manage Image" at bounding box center [553, 150] width 84 height 16
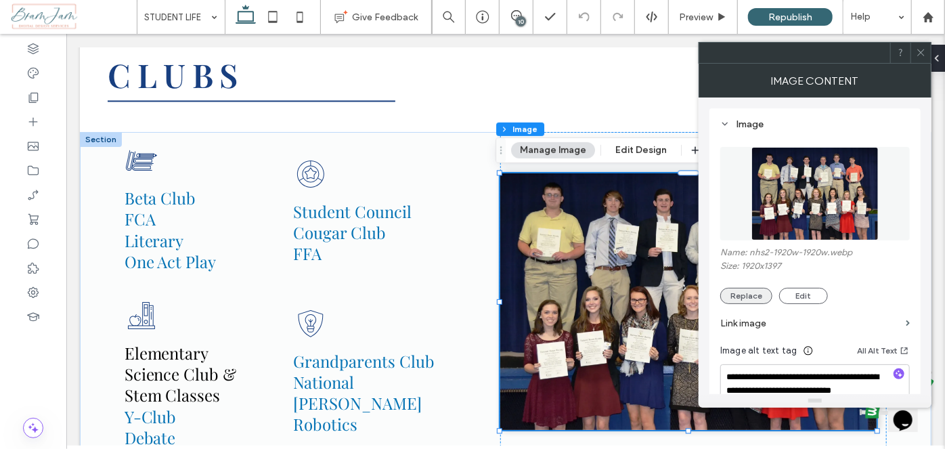
click at [754, 302] on button "Replace" at bounding box center [746, 296] width 52 height 16
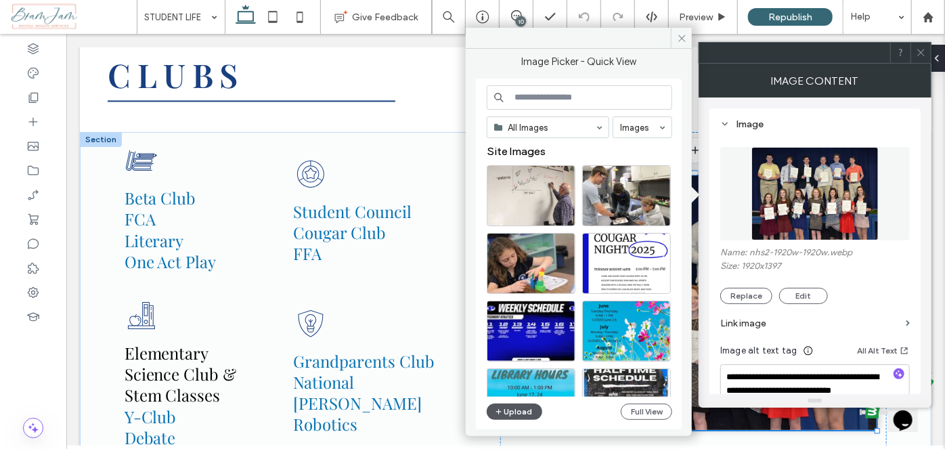
click at [513, 412] on button "Upload" at bounding box center [515, 411] width 56 height 16
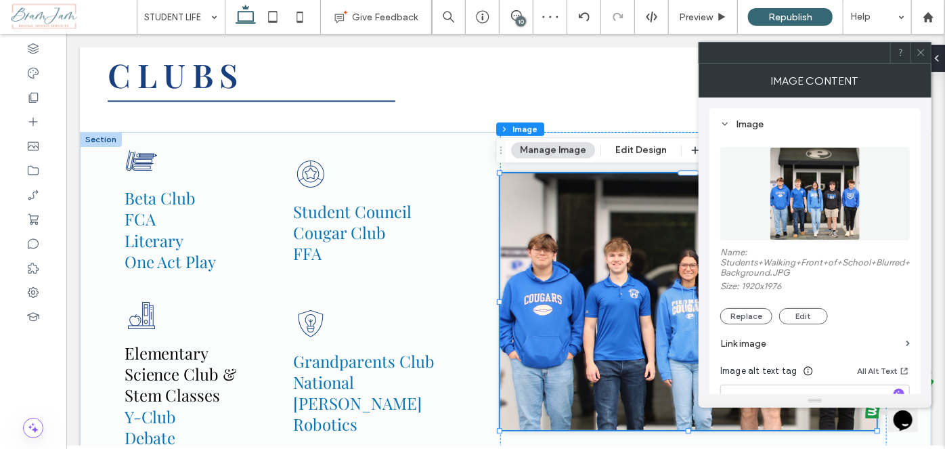
click at [923, 58] on span at bounding box center [921, 53] width 10 height 20
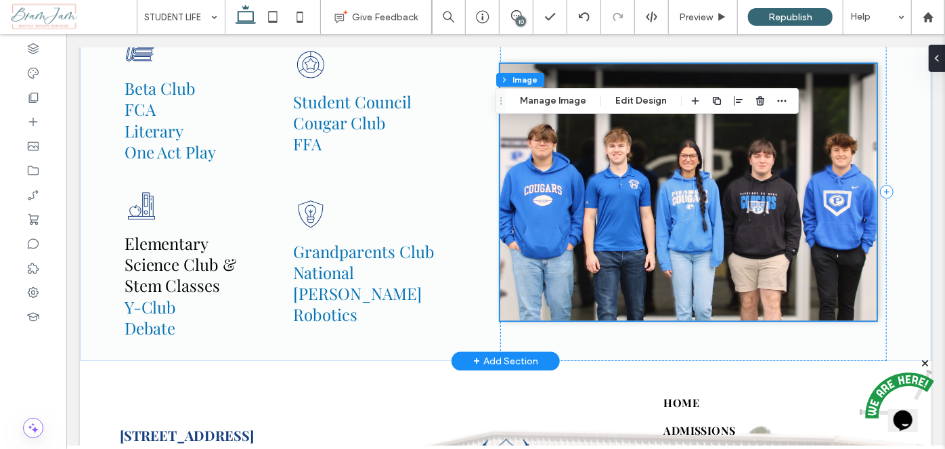
scroll to position [1598, 0]
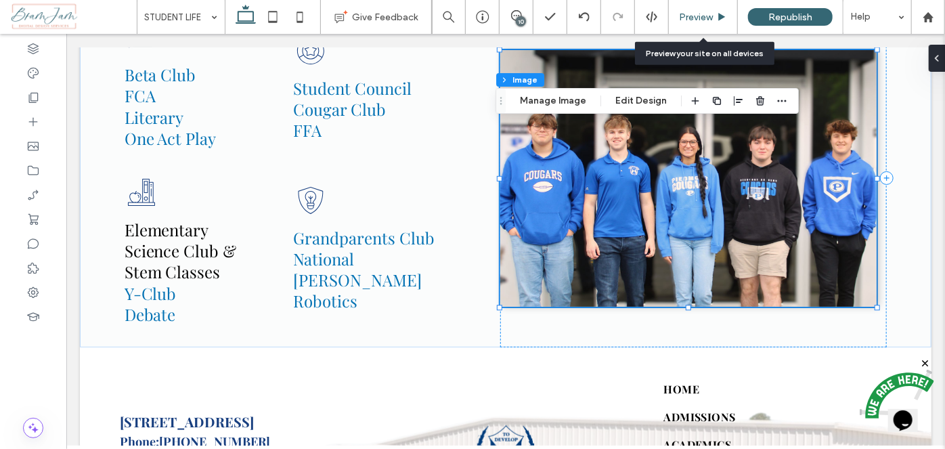
click at [707, 12] on span "Preview" at bounding box center [696, 18] width 34 height 12
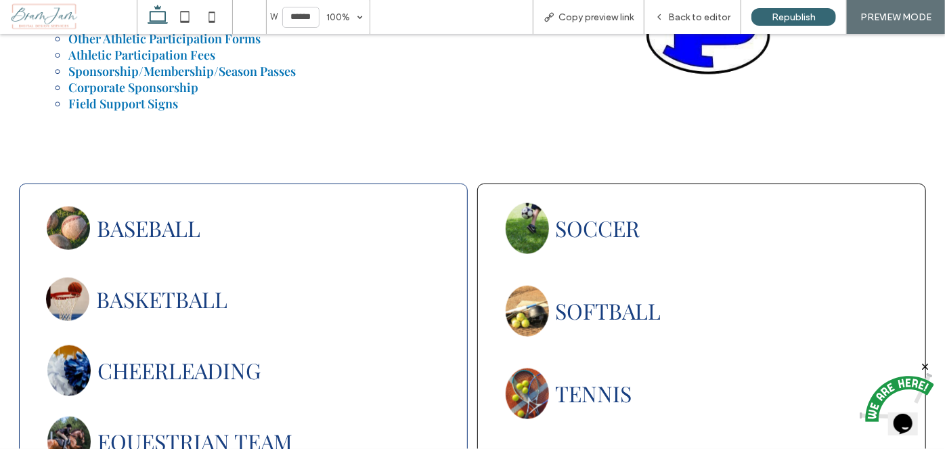
scroll to position [554, 0]
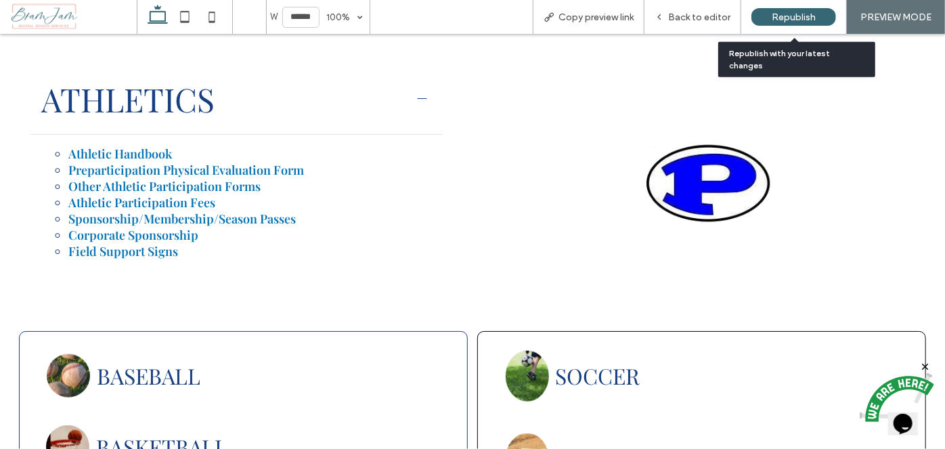
click at [808, 16] on span "Republish" at bounding box center [794, 18] width 44 height 12
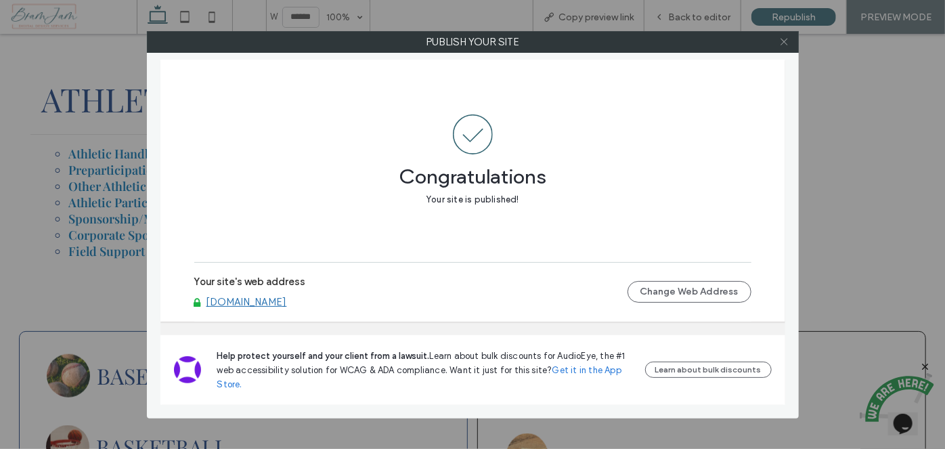
click at [785, 41] on icon at bounding box center [784, 42] width 10 height 10
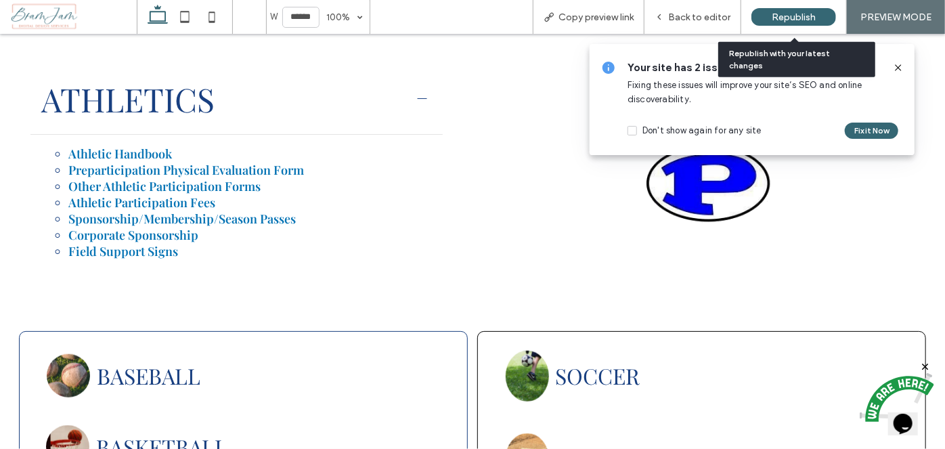
click at [799, 5] on div "Republish" at bounding box center [793, 17] width 85 height 34
click at [802, 19] on span "Republish" at bounding box center [794, 18] width 44 height 12
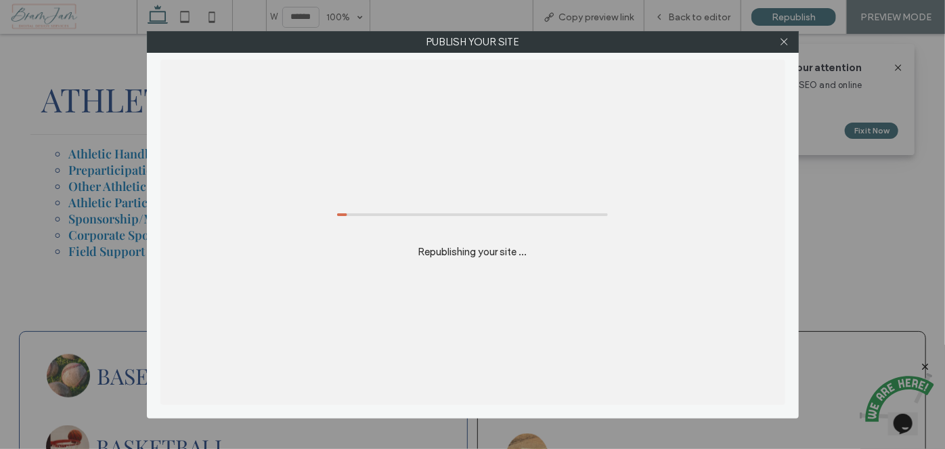
click at [665, 72] on div "Republishing your site ..." at bounding box center [472, 232] width 625 height 345
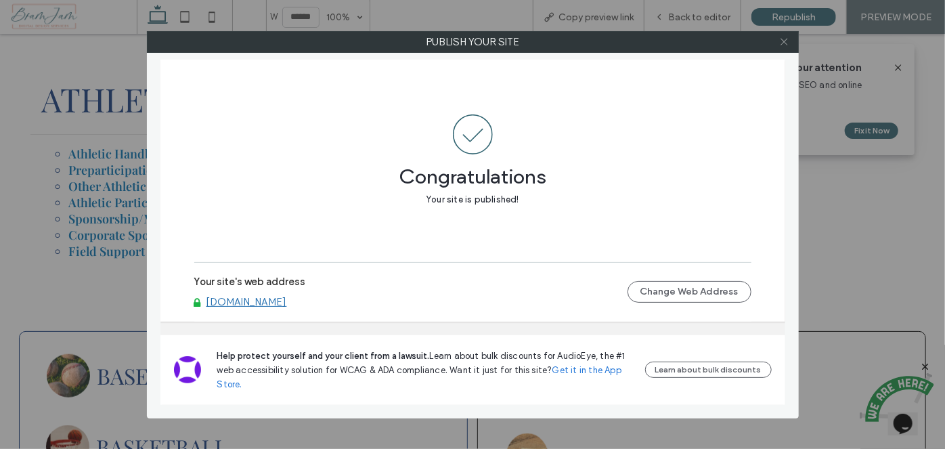
click at [780, 38] on icon at bounding box center [784, 42] width 10 height 10
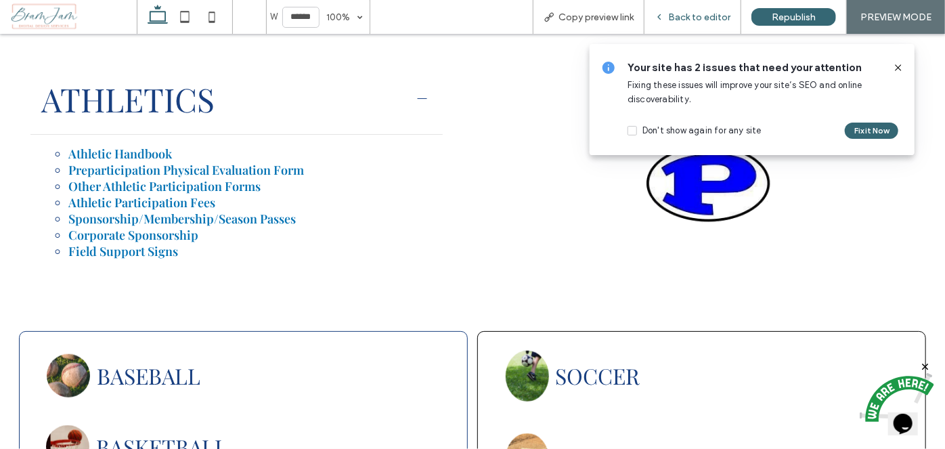
click at [724, 15] on span "Back to editor" at bounding box center [699, 18] width 62 height 12
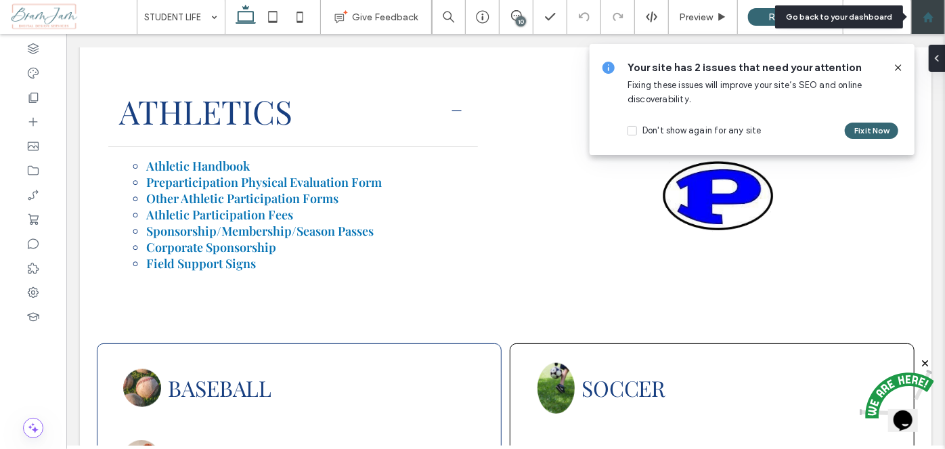
scroll to position [552, 0]
click at [929, 14] on use at bounding box center [928, 17] width 10 height 10
